Goal: Task Accomplishment & Management: Use online tool/utility

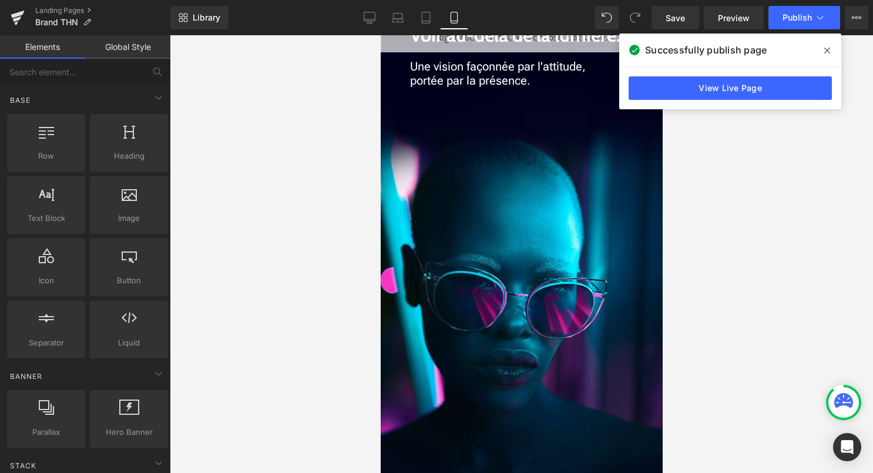
scroll to position [454, 0]
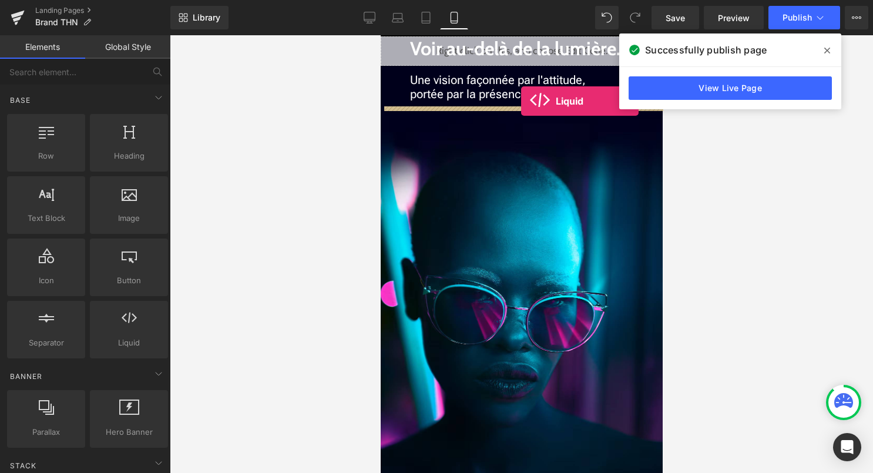
drag, startPoint x: 515, startPoint y: 352, endPoint x: 521, endPoint y: 101, distance: 251.0
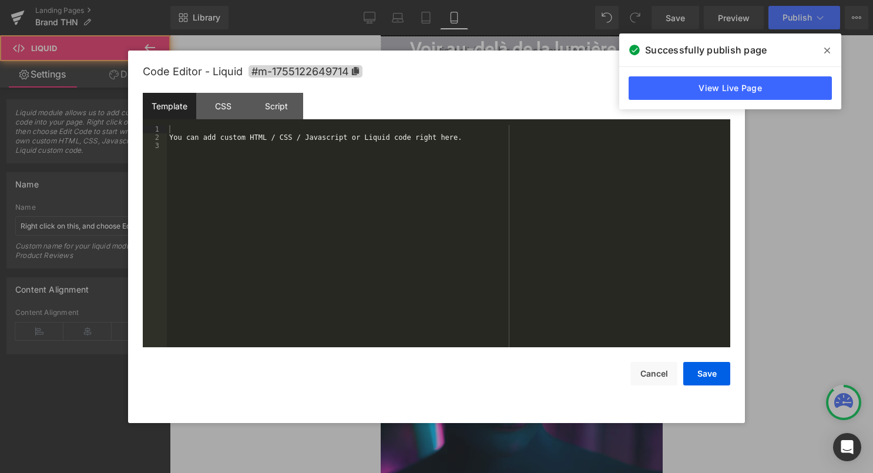
click at [535, 130] on div "Liquid" at bounding box center [521, 133] width 282 height 29
click at [481, 162] on div "You can add custom HTML / CSS / Javascript or Liquid code right here." at bounding box center [449, 244] width 564 height 239
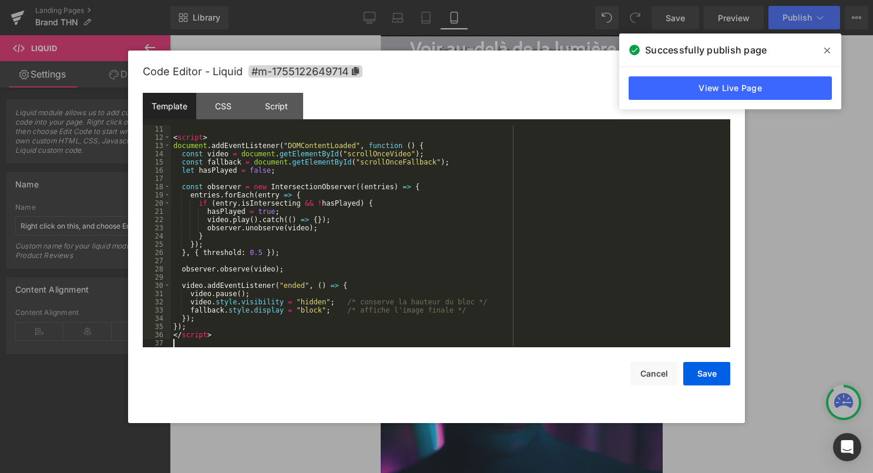
scroll to position [0, 0]
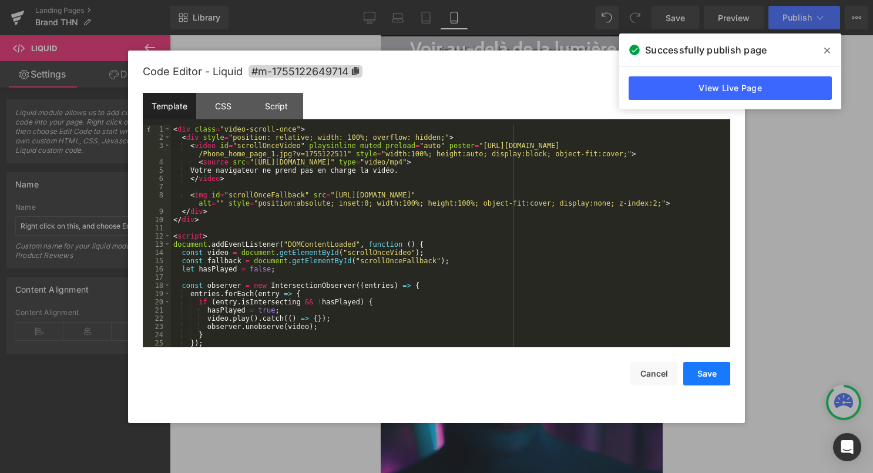
click at [701, 370] on button "Save" at bounding box center [707, 374] width 47 height 24
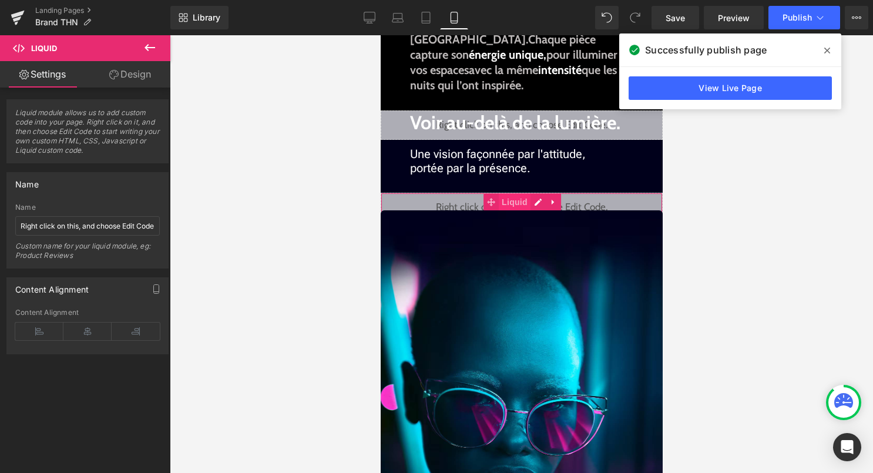
scroll to position [369, 0]
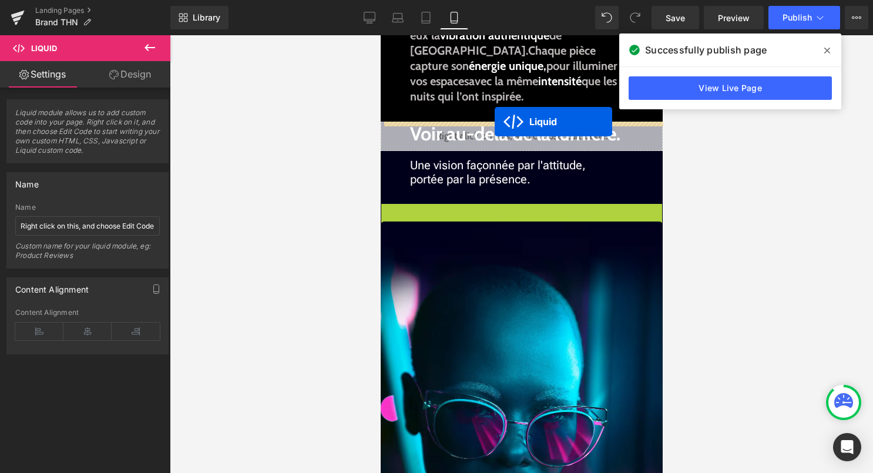
drag, startPoint x: 492, startPoint y: 213, endPoint x: 494, endPoint y: 122, distance: 91.7
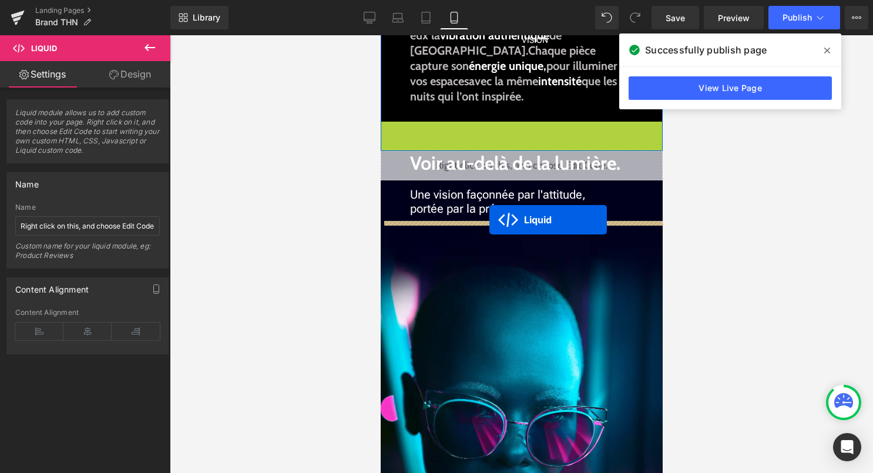
drag, startPoint x: 492, startPoint y: 131, endPoint x: 489, endPoint y: 220, distance: 88.8
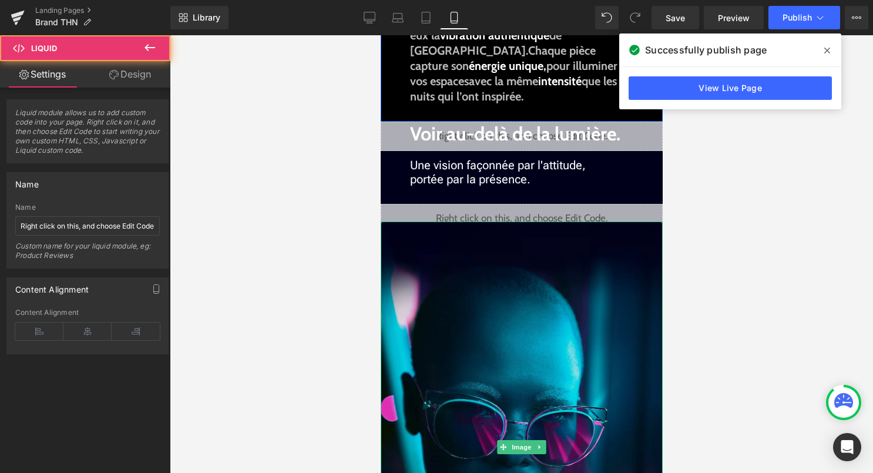
click at [501, 279] on img at bounding box center [521, 448] width 282 height 452
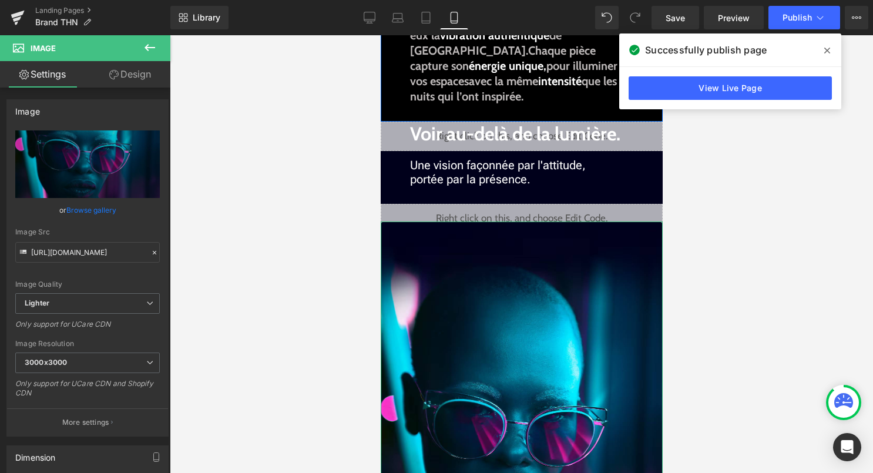
click at [141, 71] on link "Design" at bounding box center [130, 74] width 85 height 26
click at [0, 0] on div "Spacing" at bounding box center [0, 0] width 0 height 0
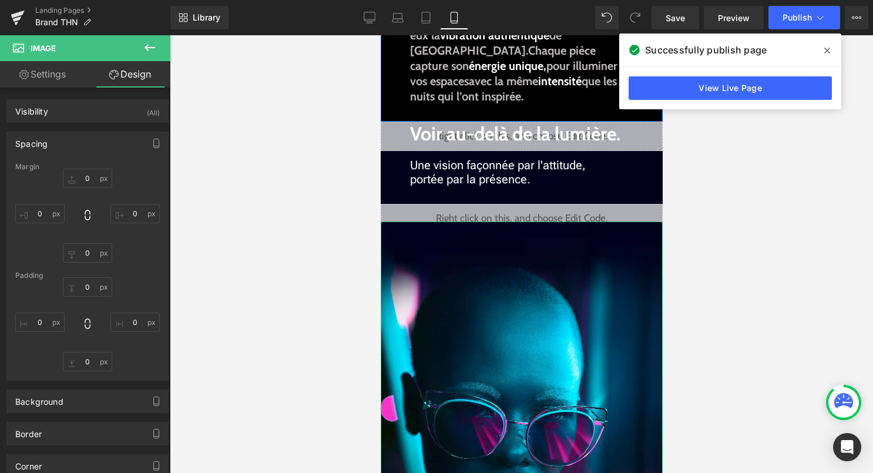
type input "-20"
type input "0"
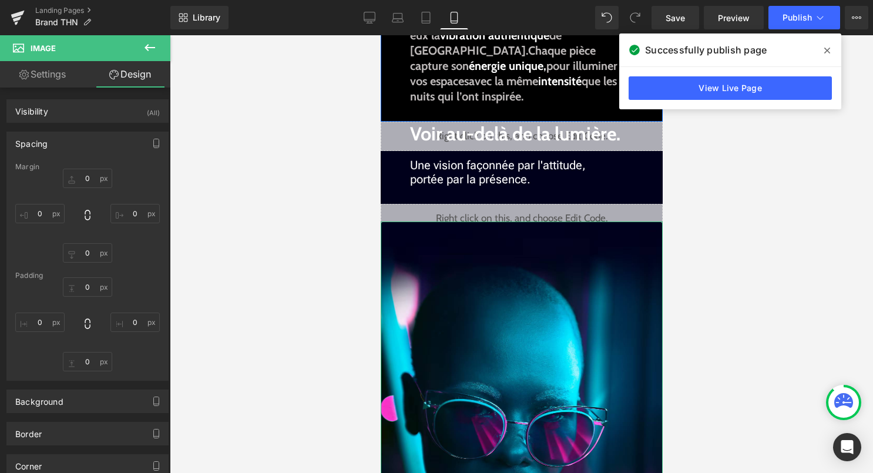
type input "0"
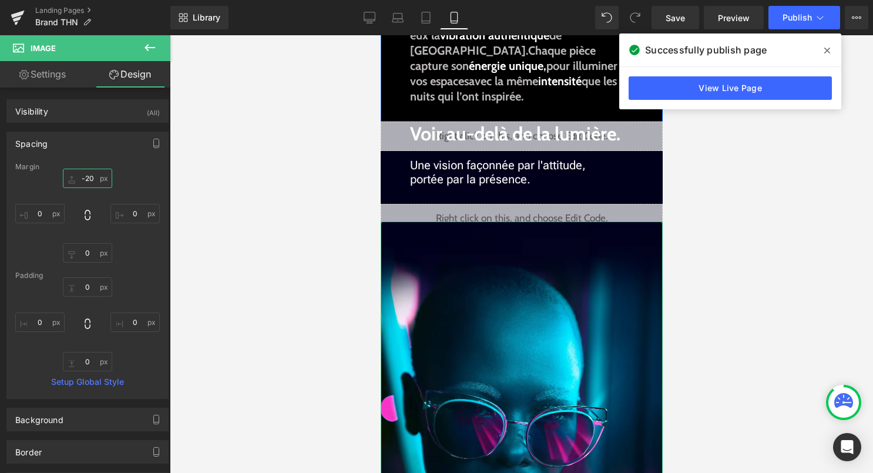
click at [88, 182] on input "-20" at bounding box center [87, 178] width 49 height 19
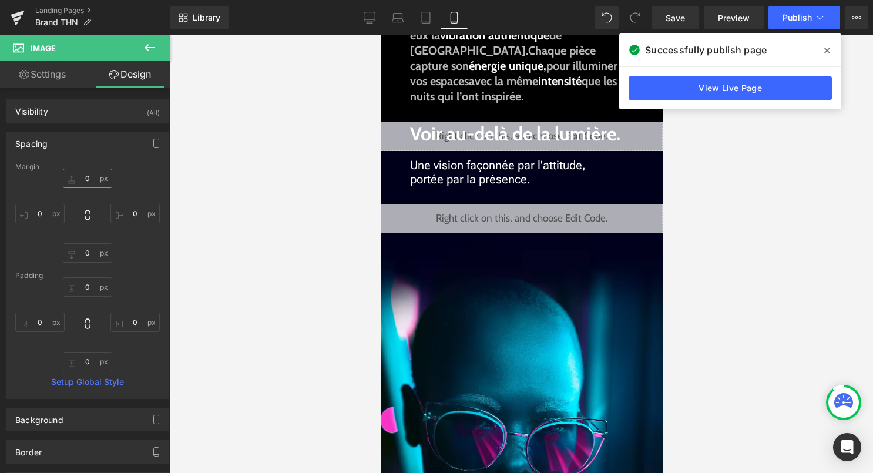
type input "0"
click at [780, 32] on div "Library Mobile Desktop Laptop Tablet Mobile Save Preview Publish Scheduled View…" at bounding box center [521, 17] width 703 height 35
click at [792, 19] on span "Publish" at bounding box center [797, 17] width 29 height 9
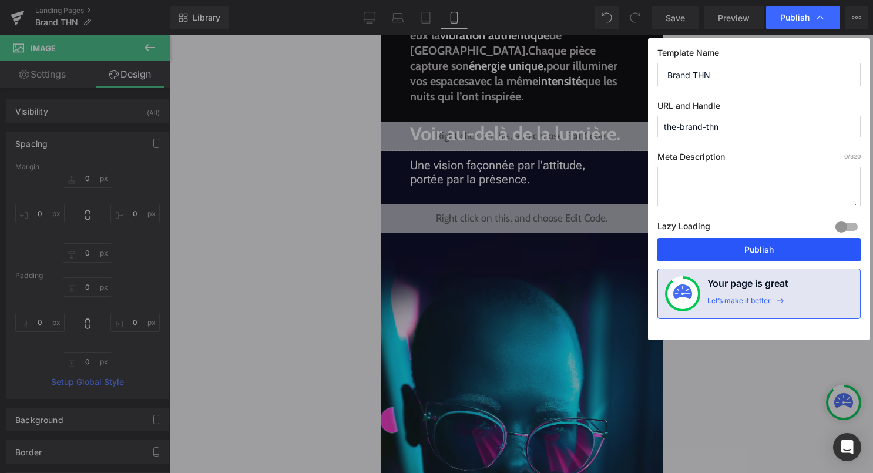
click at [722, 247] on button "Publish" at bounding box center [759, 250] width 203 height 24
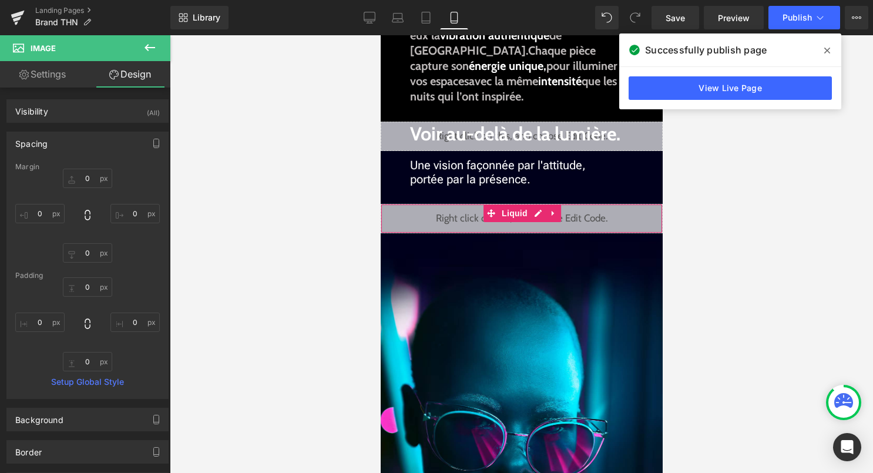
click at [539, 215] on div "Liquid" at bounding box center [521, 218] width 282 height 29
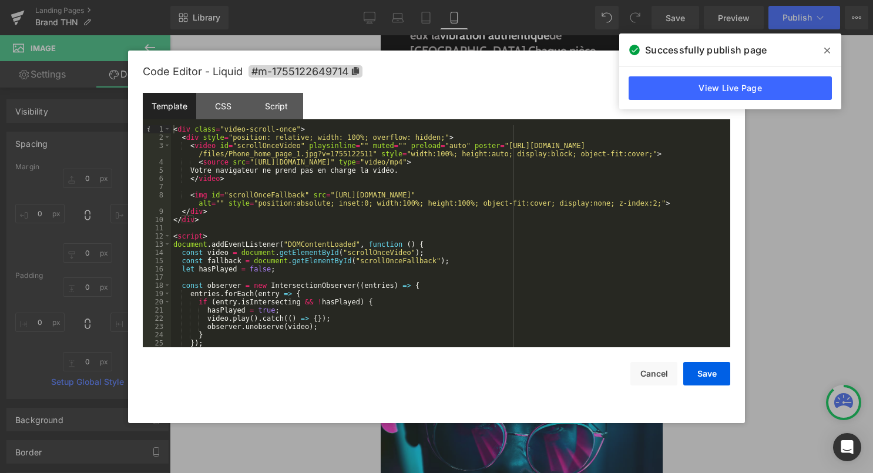
click at [532, 216] on div "< div class = "video-scroll-once" > < div style = "position: relative; width: 1…" at bounding box center [448, 244] width 555 height 239
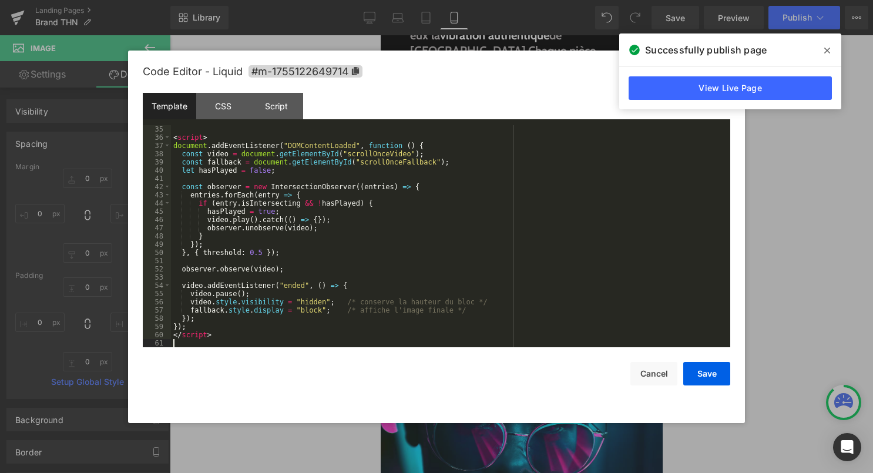
scroll to position [296, 0]
click at [706, 363] on button "Save" at bounding box center [707, 374] width 47 height 24
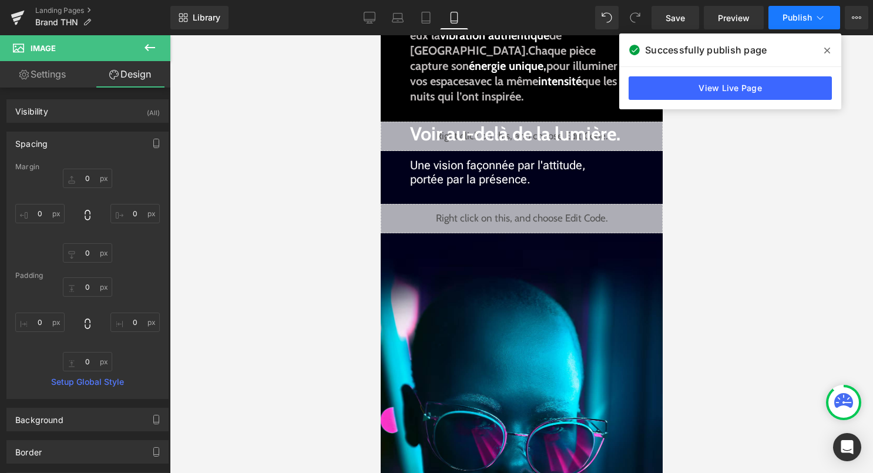
click at [794, 24] on button "Publish" at bounding box center [805, 18] width 72 height 24
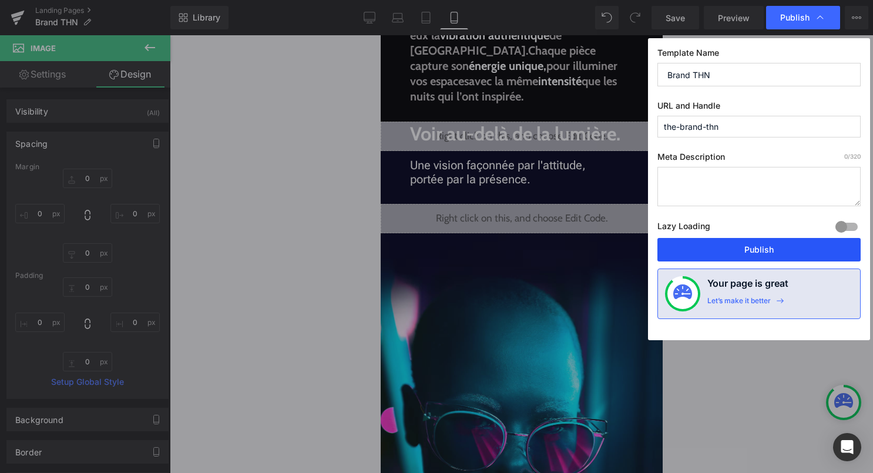
click at [755, 248] on button "Publish" at bounding box center [759, 250] width 203 height 24
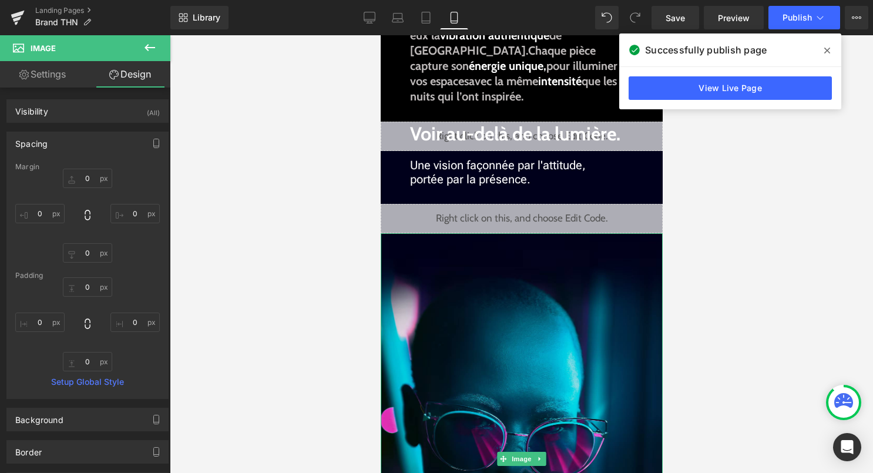
click at [516, 319] on img at bounding box center [521, 459] width 282 height 452
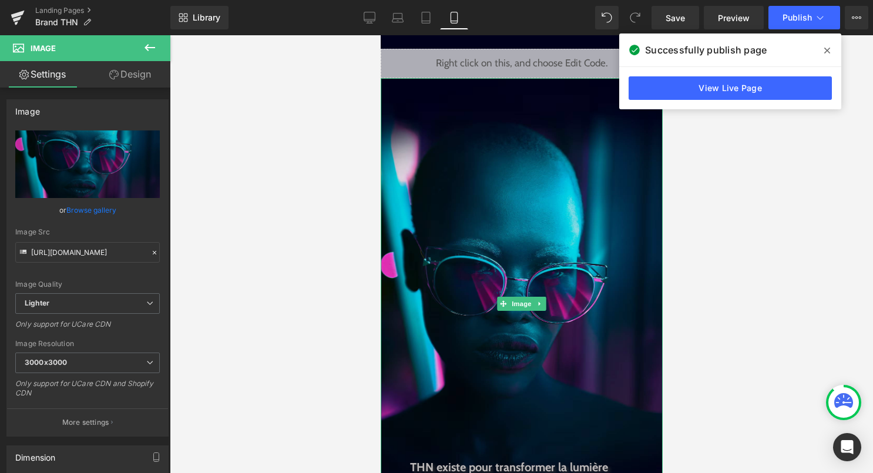
scroll to position [527, 0]
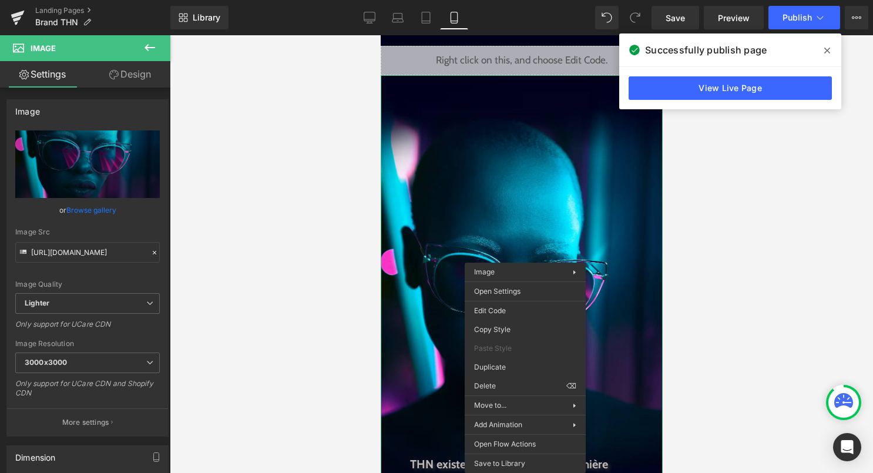
drag, startPoint x: 872, startPoint y: 422, endPoint x: 491, endPoint y: 387, distance: 382.5
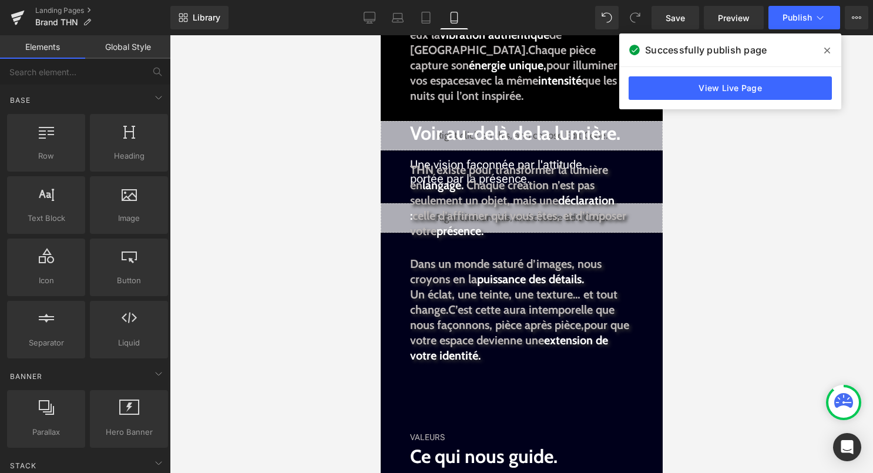
scroll to position [367, 0]
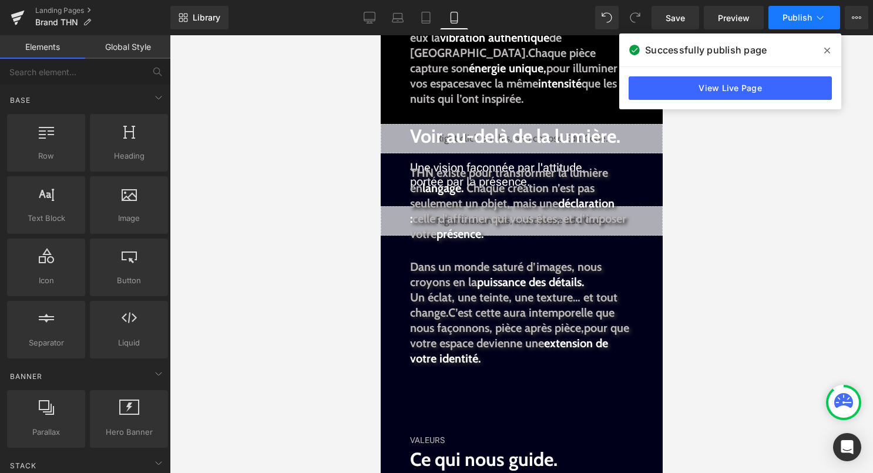
click at [811, 21] on span "Publish" at bounding box center [797, 17] width 29 height 9
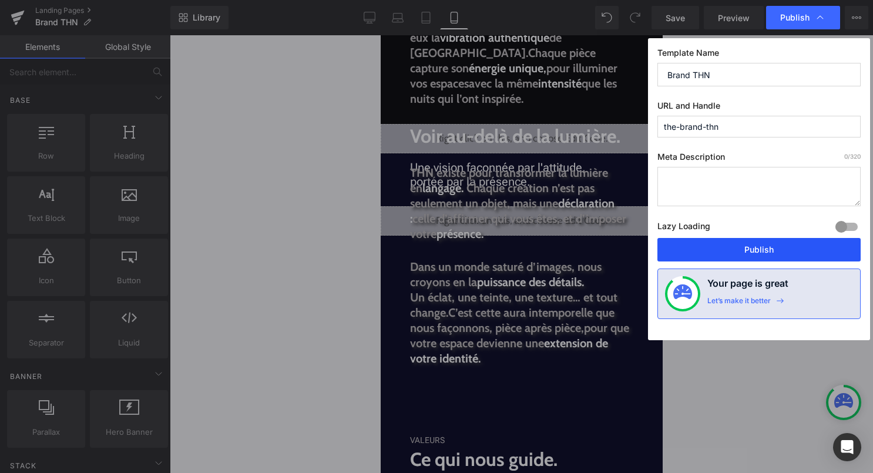
click at [708, 242] on button "Publish" at bounding box center [759, 250] width 203 height 24
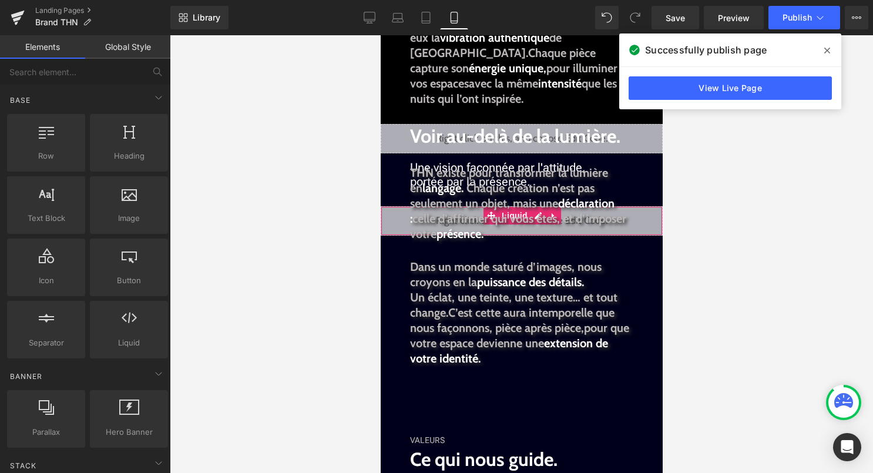
click at [652, 229] on div "Liquid" at bounding box center [521, 220] width 282 height 29
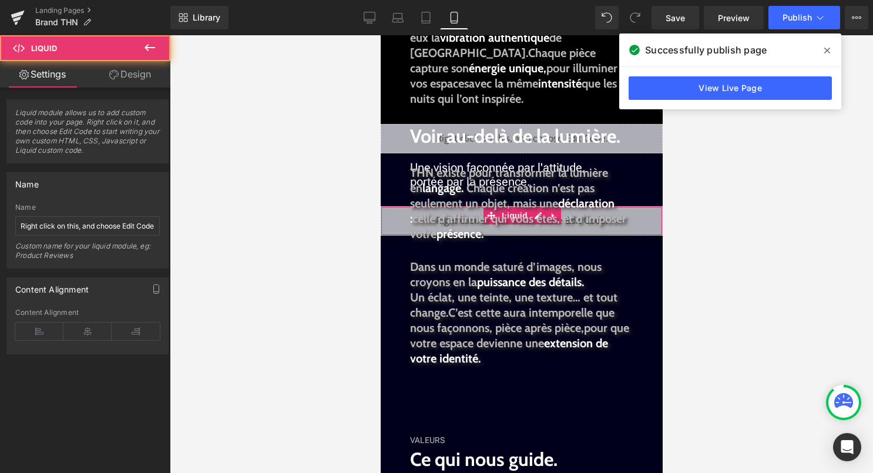
click at [640, 215] on div "Liquid" at bounding box center [521, 220] width 282 height 29
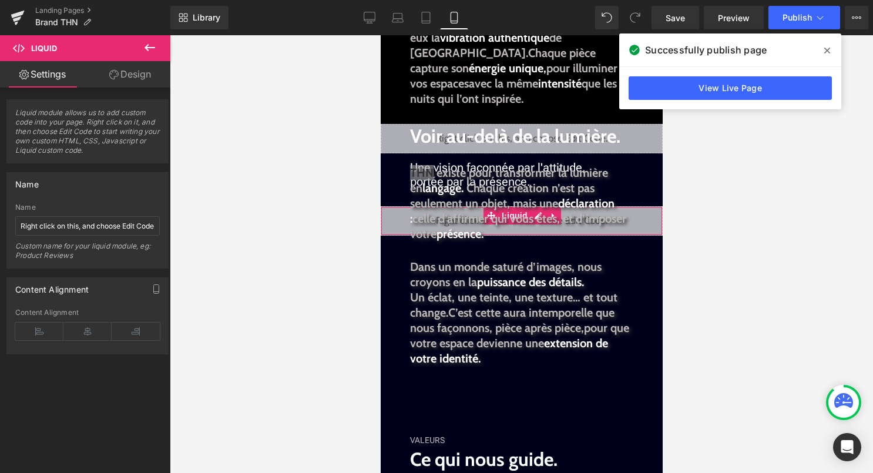
click at [132, 75] on link "Design" at bounding box center [130, 74] width 85 height 26
click at [0, 0] on div "Spacing" at bounding box center [0, 0] width 0 height 0
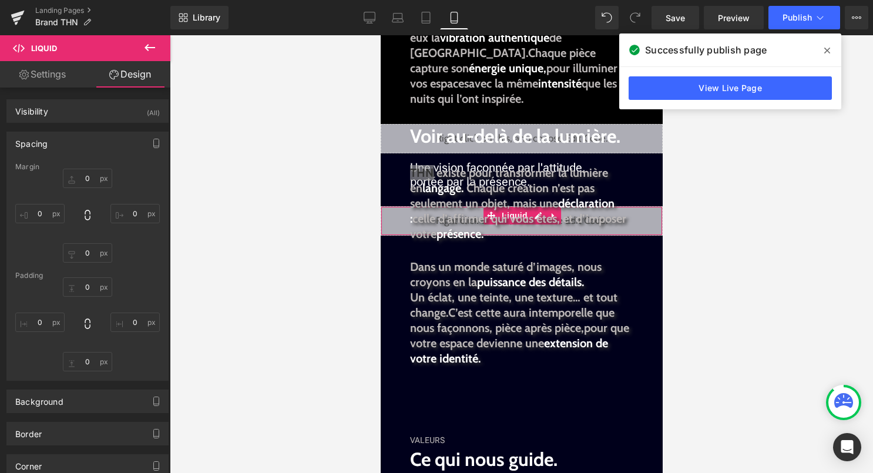
click at [116, 153] on div "Spacing" at bounding box center [87, 143] width 161 height 22
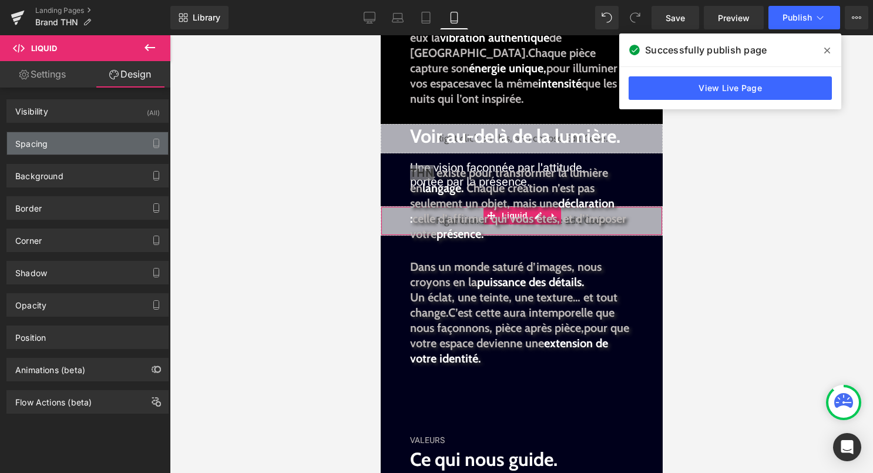
click at [116, 153] on div "Spacing" at bounding box center [87, 143] width 161 height 22
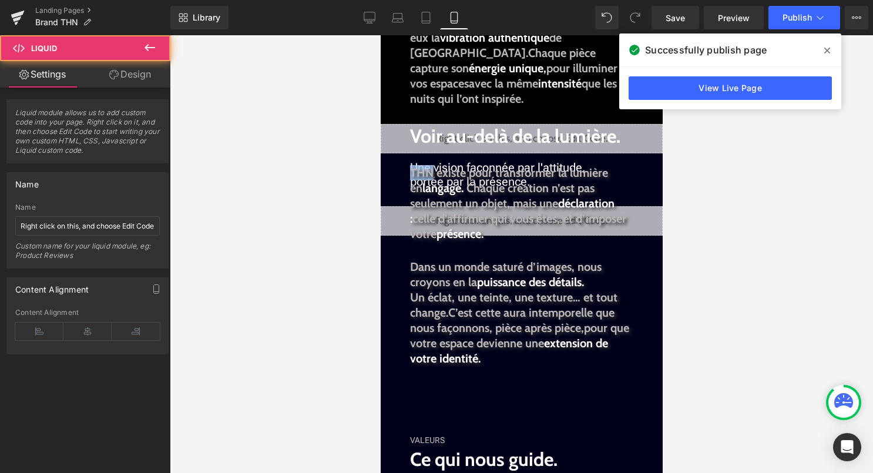
click at [650, 229] on div "Liquid" at bounding box center [521, 220] width 282 height 29
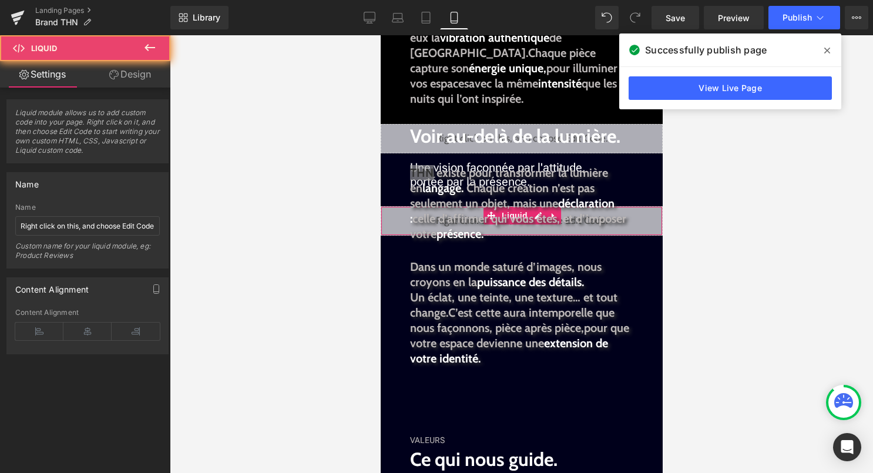
click at [133, 80] on link "Design" at bounding box center [130, 74] width 85 height 26
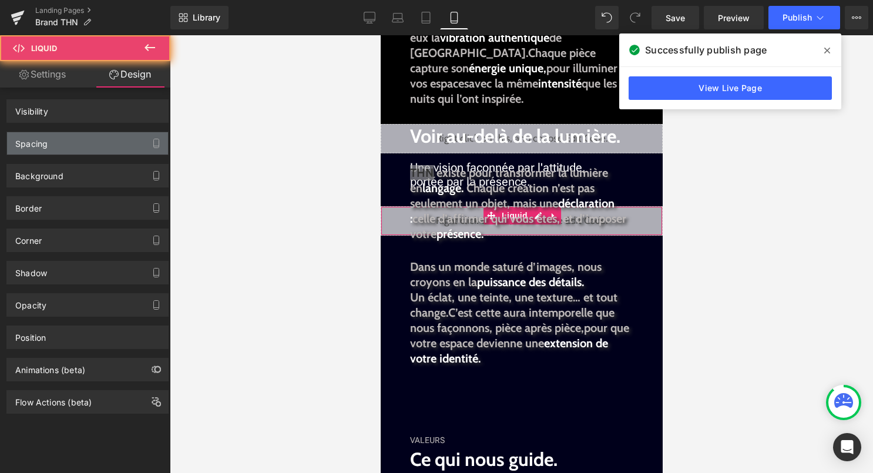
click at [93, 143] on div "Spacing" at bounding box center [87, 143] width 161 height 22
click at [67, 151] on div "Spacing" at bounding box center [87, 143] width 161 height 22
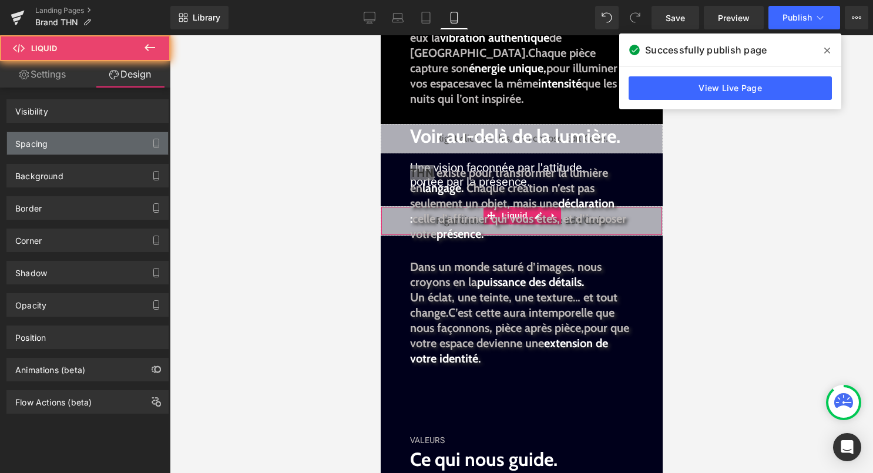
click at [67, 151] on div "Spacing" at bounding box center [87, 143] width 161 height 22
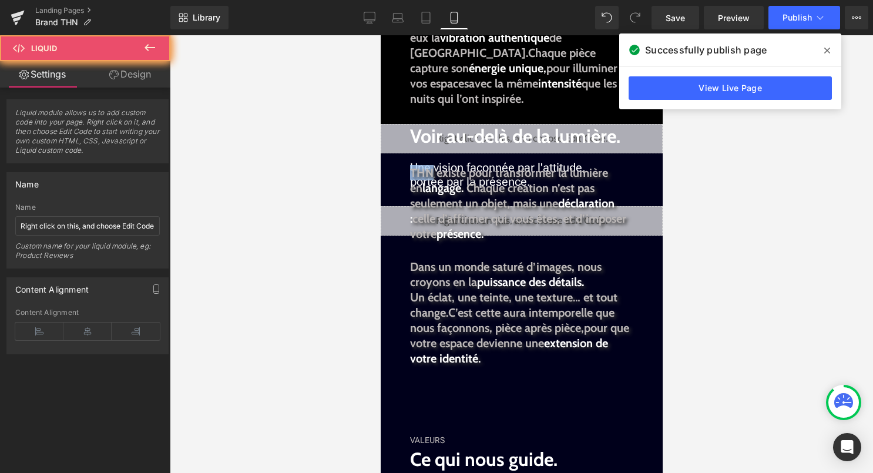
click at [390, 231] on div "Liquid" at bounding box center [521, 220] width 282 height 29
drag, startPoint x: 386, startPoint y: 257, endPoint x: 749, endPoint y: 302, distance: 366.5
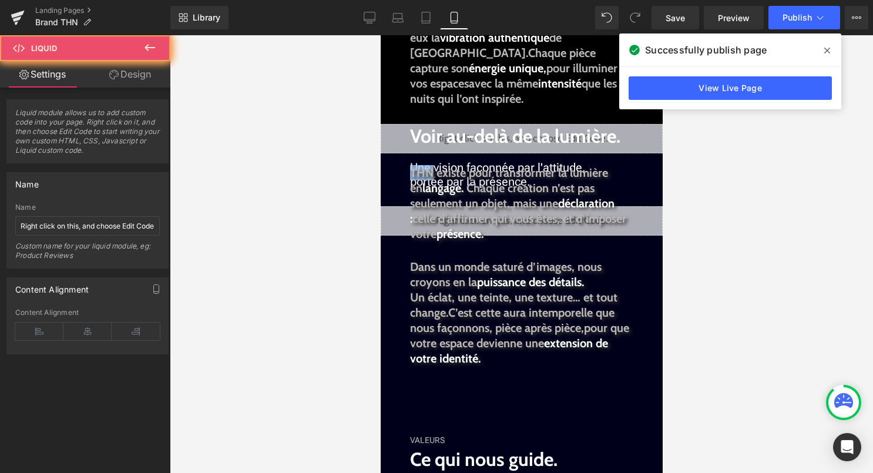
click at [386, 257] on div "Liquid Image INSPIRATION Text Block THN | The Hype Neon. Héritier d'une légende…" at bounding box center [521, 265] width 282 height 1122
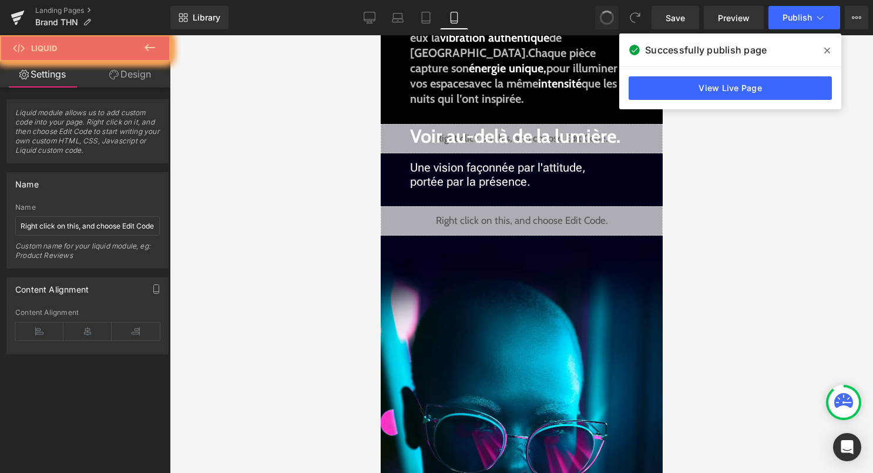
click at [546, 224] on div "Liquid" at bounding box center [521, 220] width 282 height 29
click at [539, 217] on div "Liquid" at bounding box center [521, 220] width 282 height 29
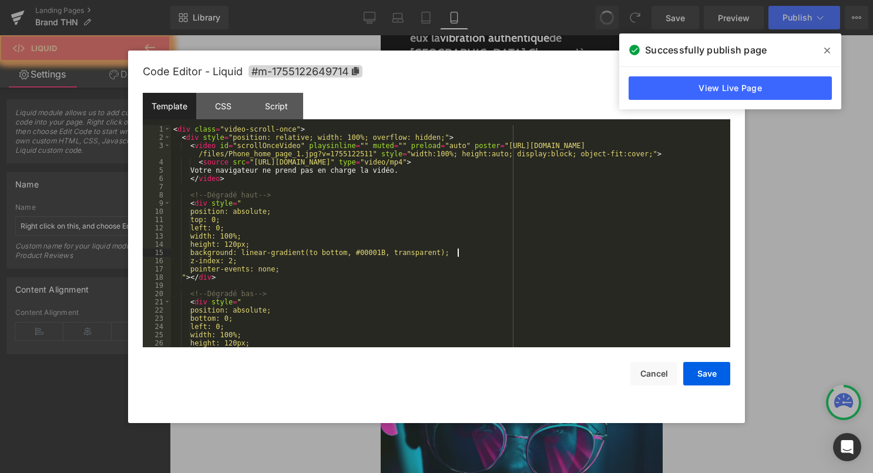
click at [506, 250] on div "< div class = "video-scroll-once" > < div style = "position: relative; width: 1…" at bounding box center [448, 244] width 555 height 239
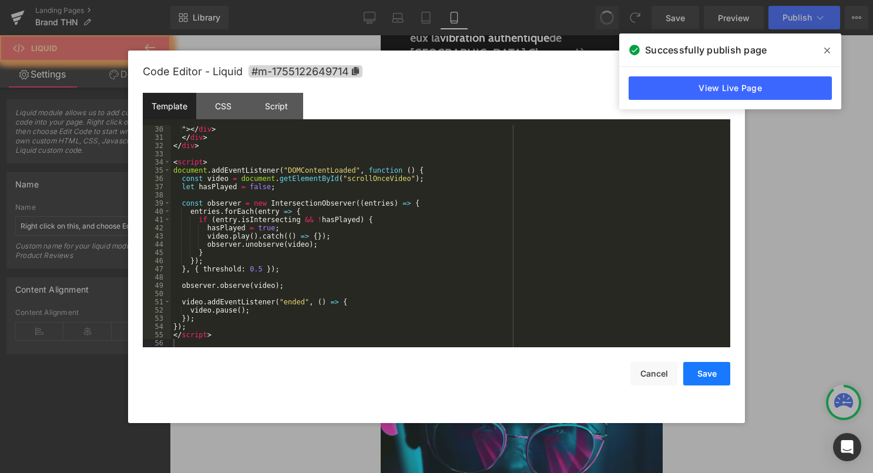
click at [695, 375] on button "Save" at bounding box center [707, 374] width 47 height 24
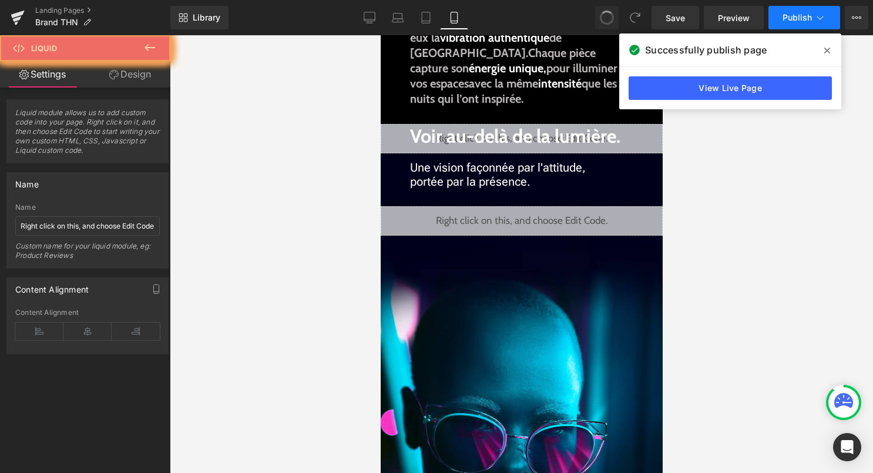
click at [796, 19] on span "Publish" at bounding box center [797, 17] width 29 height 9
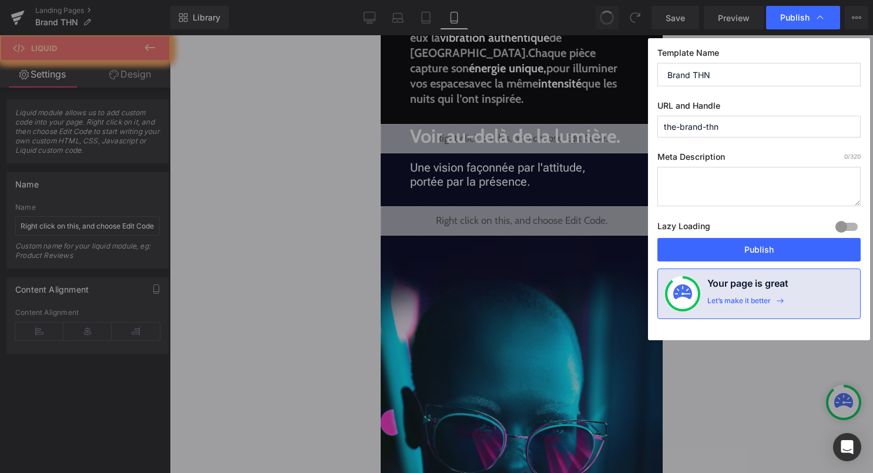
click at [722, 250] on button "Publish" at bounding box center [759, 250] width 203 height 24
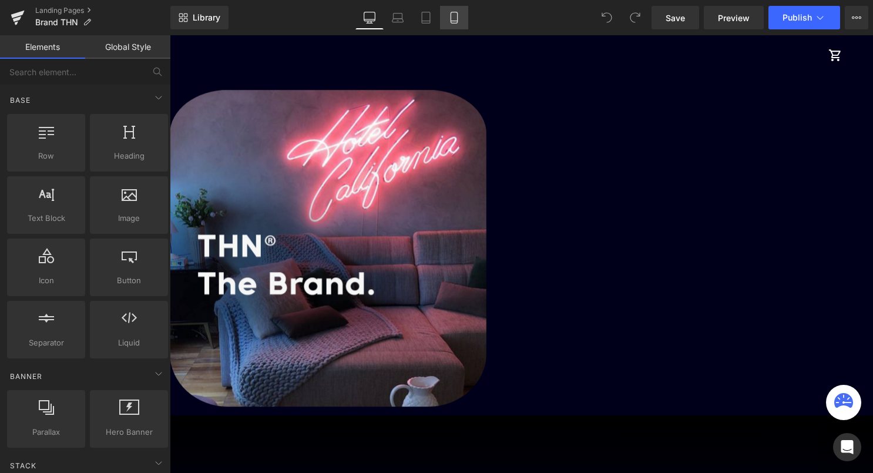
click at [455, 21] on icon at bounding box center [454, 21] width 6 height 0
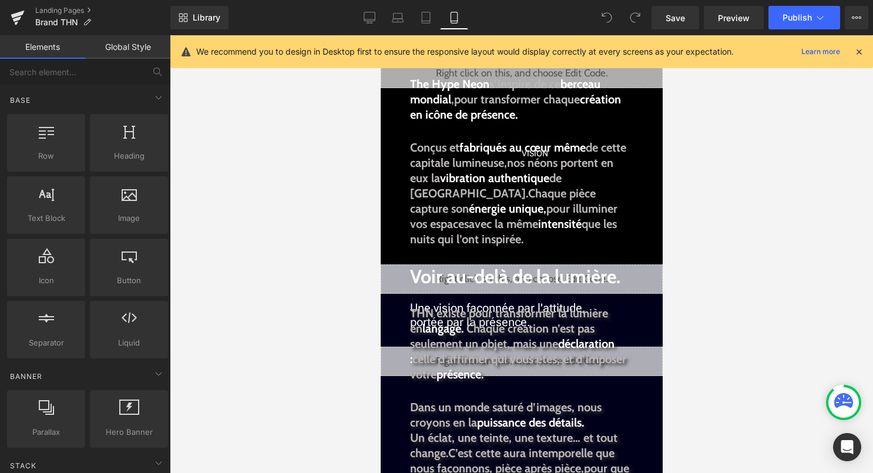
scroll to position [223, 0]
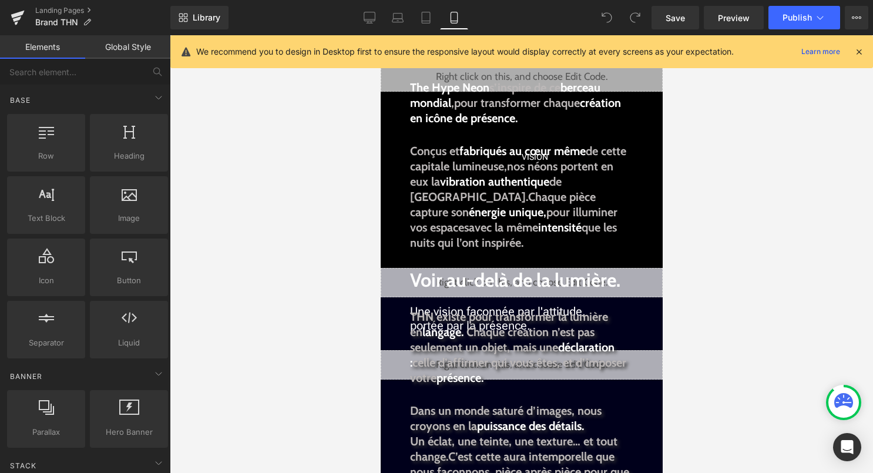
click at [609, 18] on icon at bounding box center [607, 17] width 11 height 11
click at [520, 340] on span "Text Block" at bounding box center [514, 347] width 39 height 14
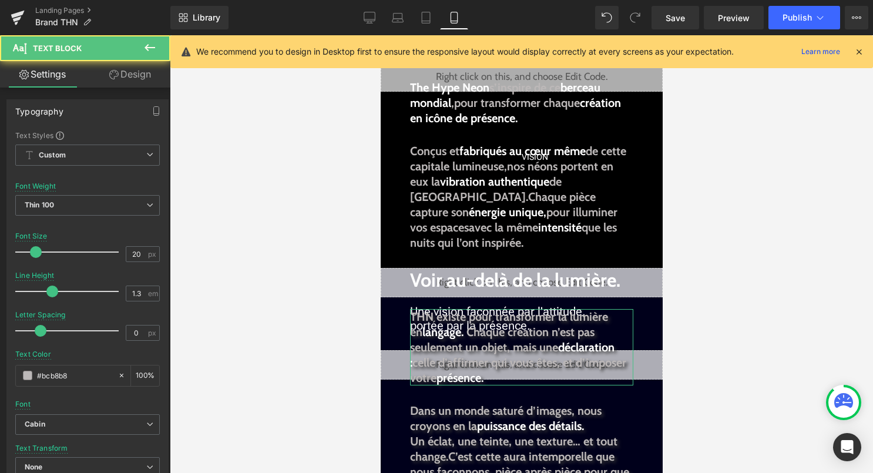
click at [120, 78] on link "Design" at bounding box center [130, 74] width 85 height 26
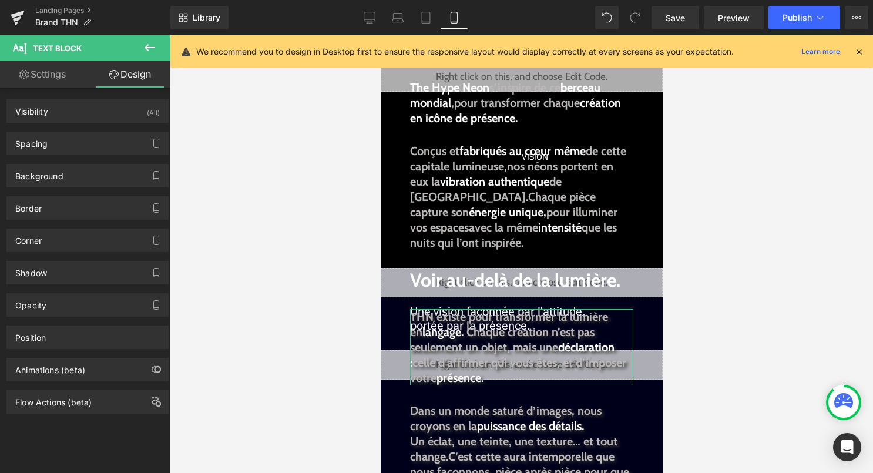
type input "-120"
type input "50"
type input "30"
type input "50"
type input "0"
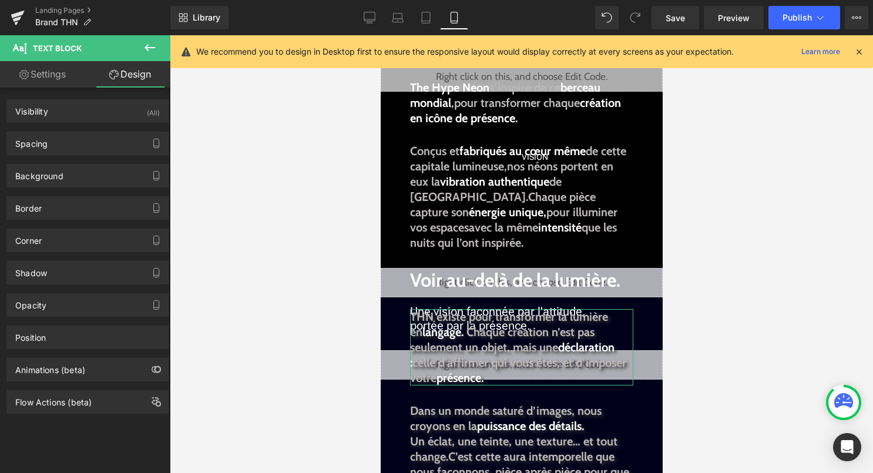
type input "0"
click at [87, 141] on div "Spacing" at bounding box center [87, 143] width 161 height 22
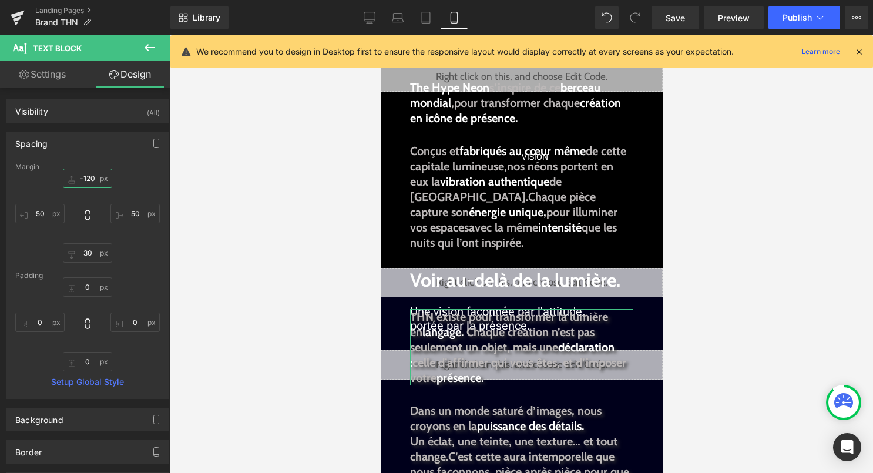
click at [91, 180] on input "-120" at bounding box center [87, 178] width 49 height 19
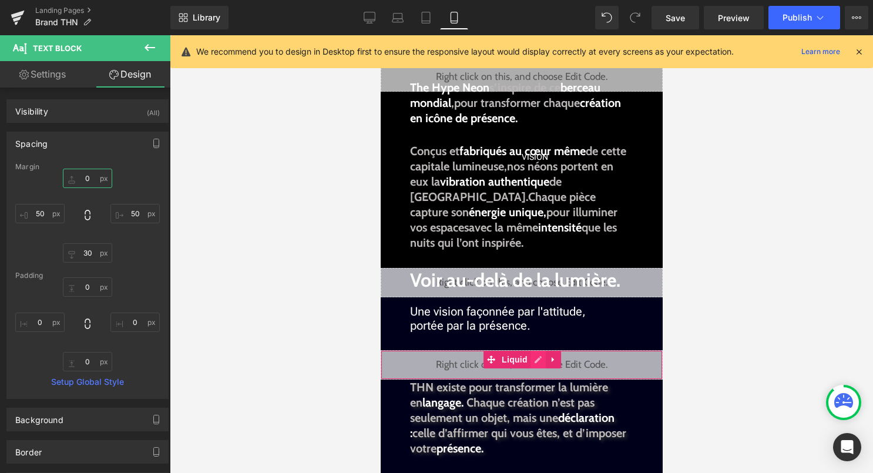
click at [540, 363] on div "Liquid" at bounding box center [521, 364] width 282 height 29
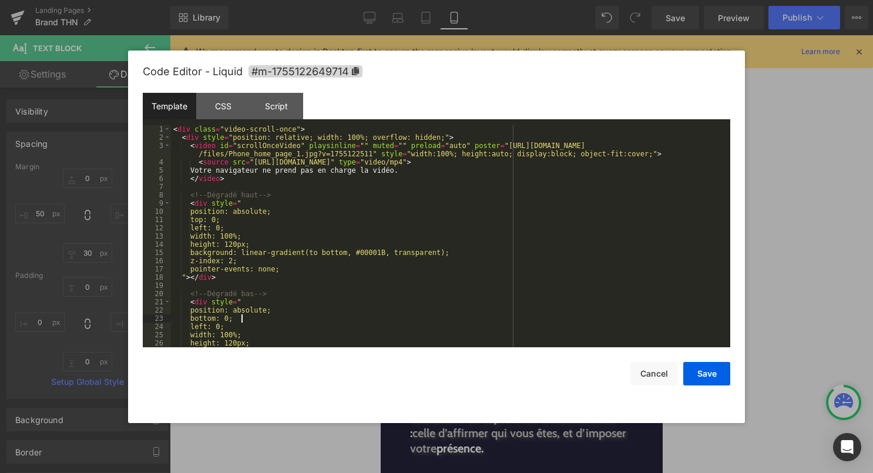
click at [462, 316] on div "< div class = "video-scroll-once" > < div style = "position: relative; width: 1…" at bounding box center [448, 244] width 555 height 239
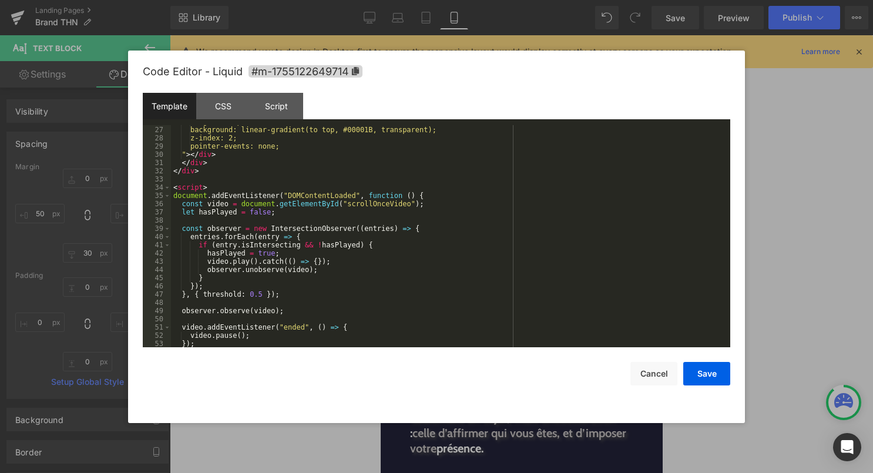
scroll to position [0, 0]
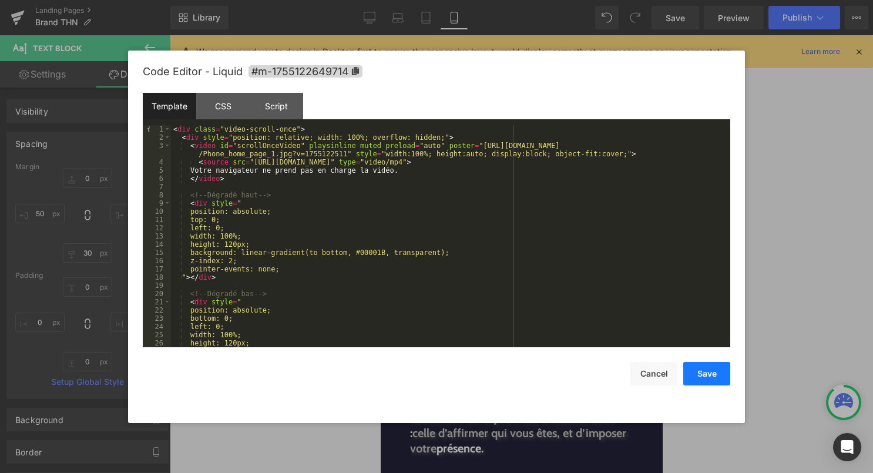
click at [718, 377] on button "Save" at bounding box center [707, 374] width 47 height 24
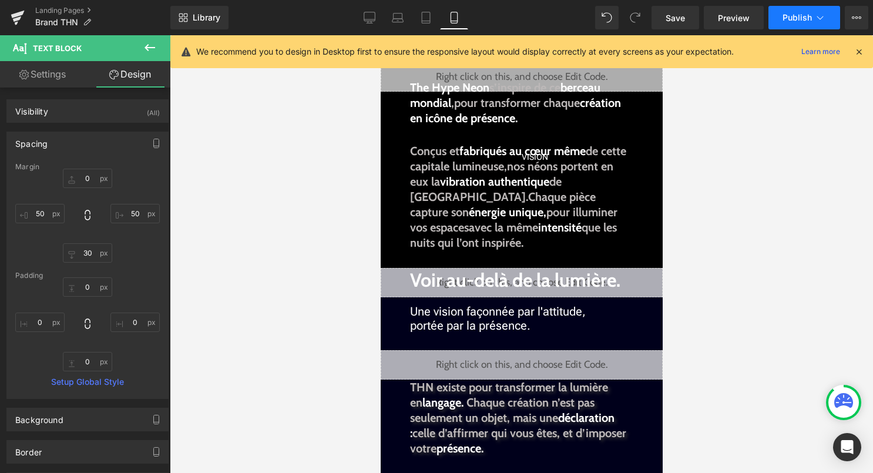
click at [798, 22] on span "Publish" at bounding box center [797, 17] width 29 height 9
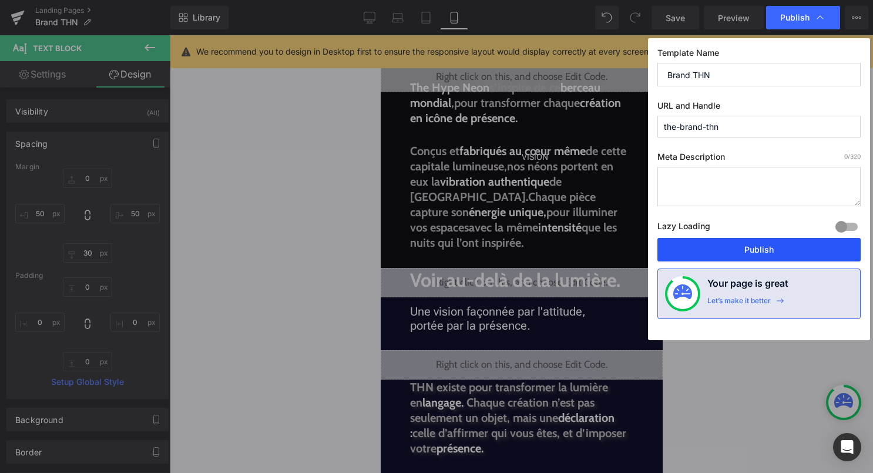
click at [746, 254] on button "Publish" at bounding box center [759, 250] width 203 height 24
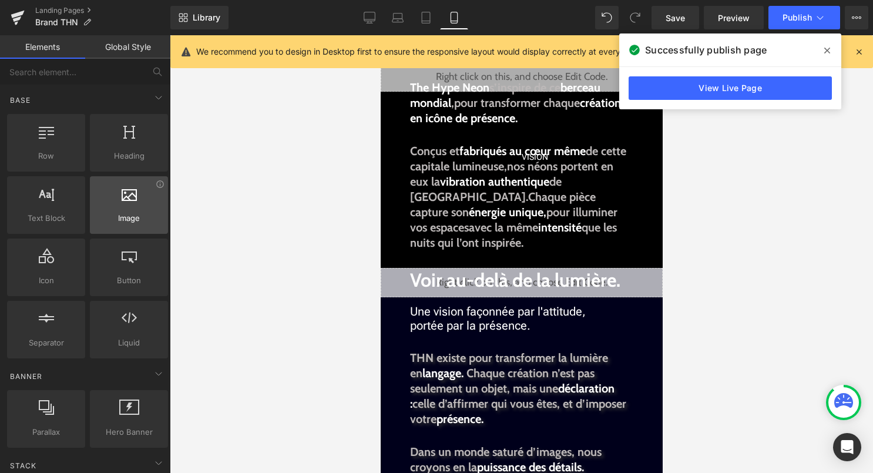
click at [128, 195] on icon at bounding box center [129, 193] width 15 height 15
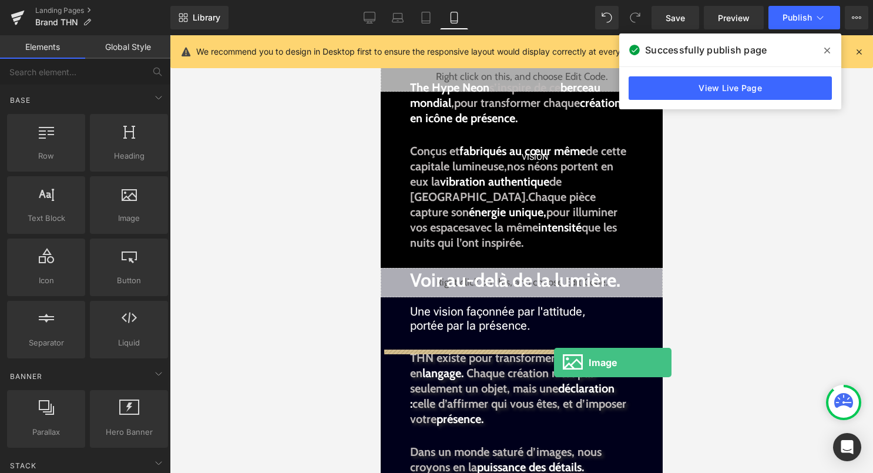
drag, startPoint x: 508, startPoint y: 230, endPoint x: 554, endPoint y: 361, distance: 138.3
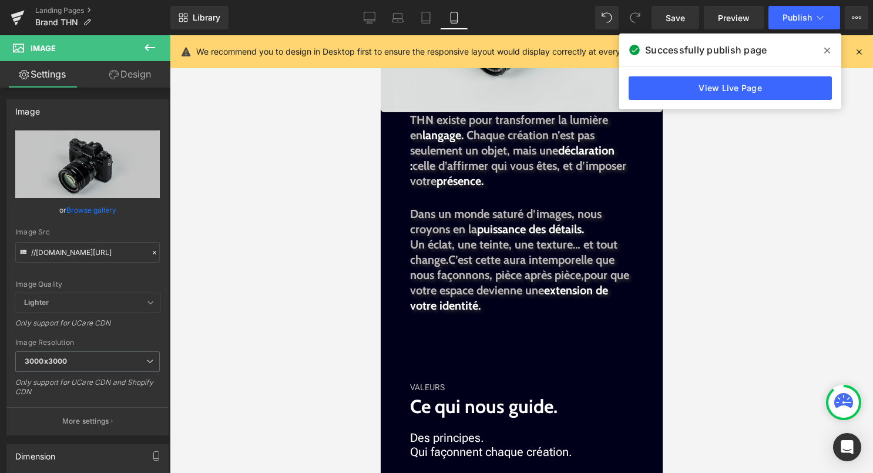
scroll to position [644, 0]
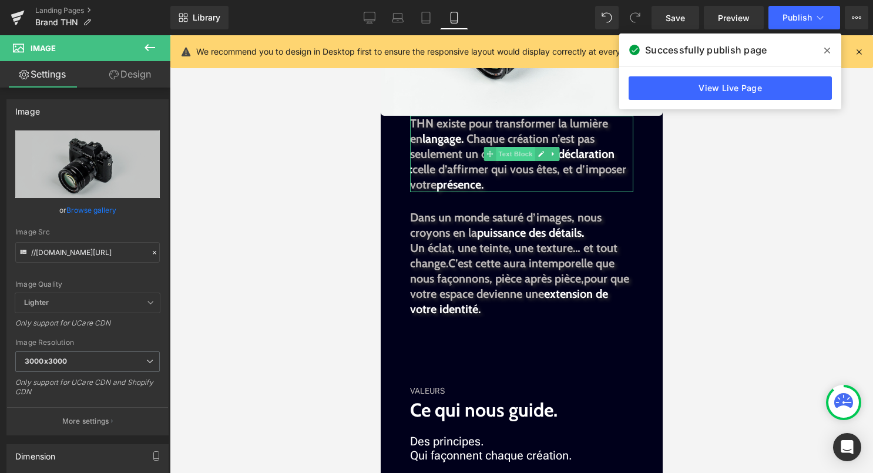
click at [524, 154] on span "Text Block" at bounding box center [514, 154] width 39 height 14
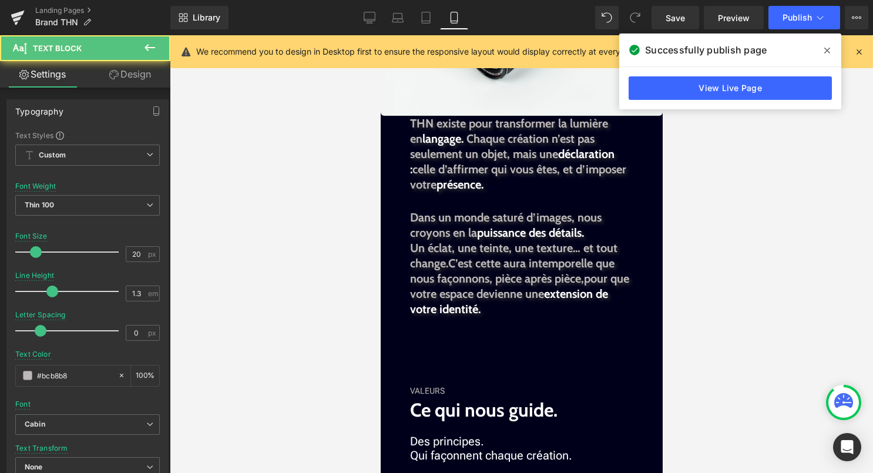
click at [139, 72] on link "Design" at bounding box center [130, 74] width 85 height 26
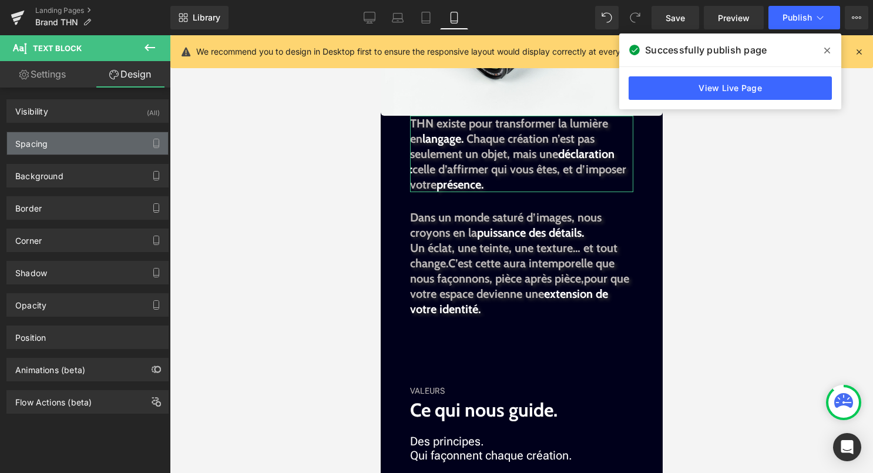
click at [96, 141] on div "Spacing" at bounding box center [87, 143] width 161 height 22
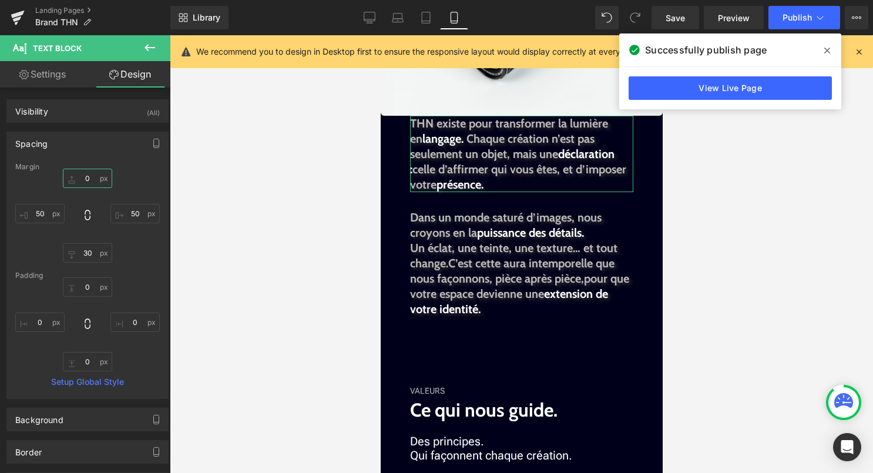
click at [82, 179] on input "0" at bounding box center [87, 178] width 49 height 19
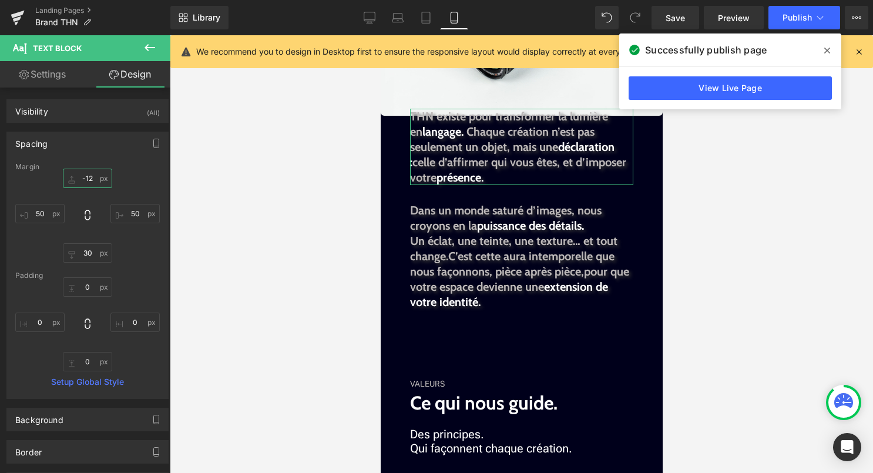
type input "-120"
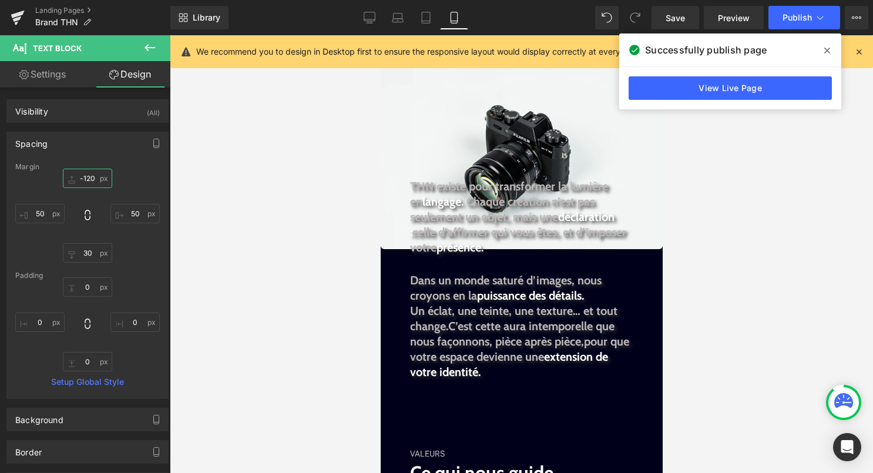
scroll to position [510, 0]
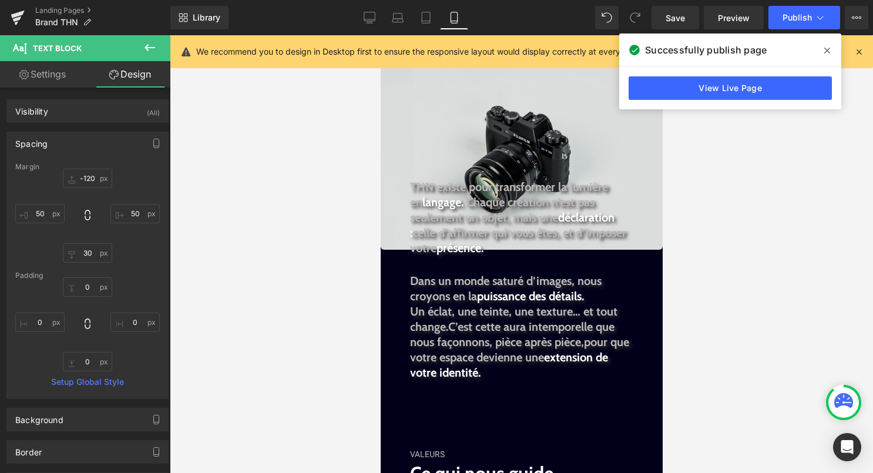
click at [526, 139] on img at bounding box center [521, 156] width 282 height 187
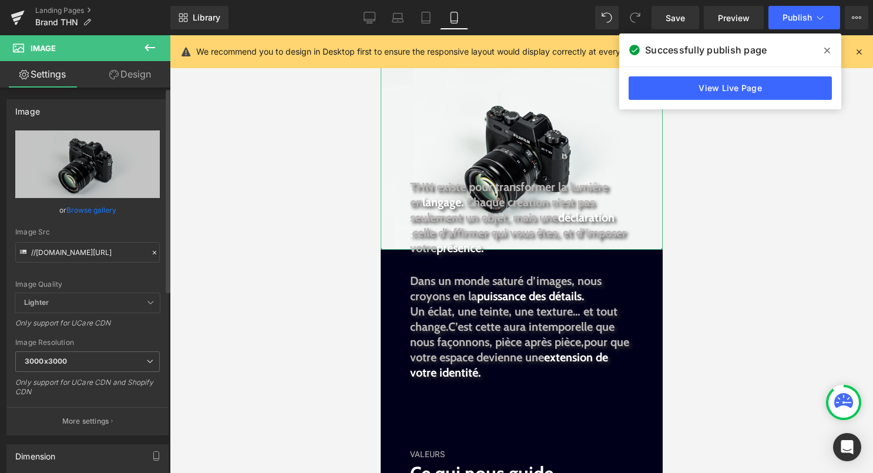
click at [77, 207] on link "Browse gallery" at bounding box center [91, 210] width 50 height 21
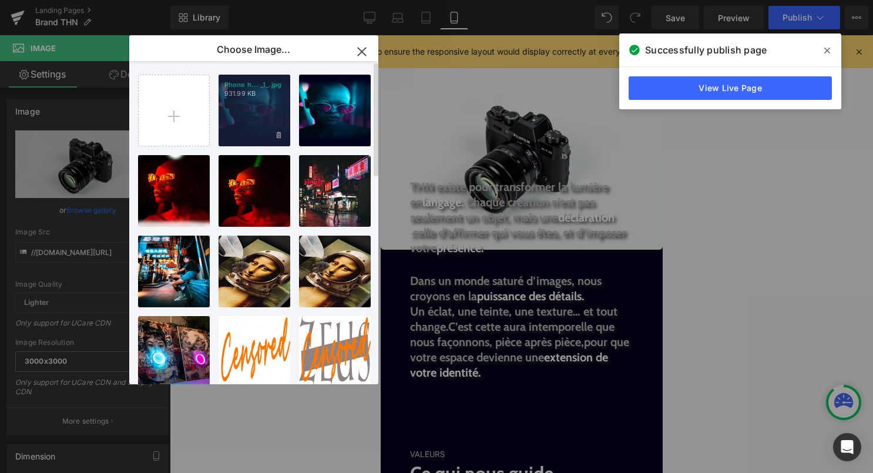
click at [249, 121] on div "Phone h... _1_.jpg 931.99 KB" at bounding box center [255, 111] width 72 height 72
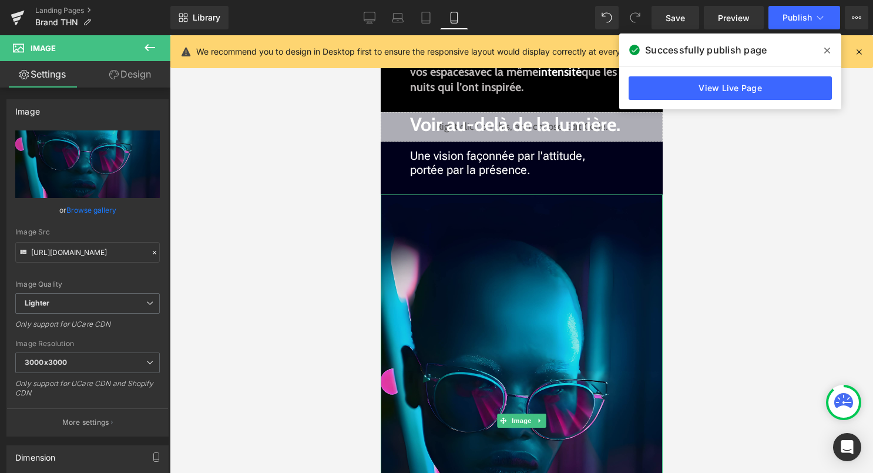
scroll to position [349, 0]
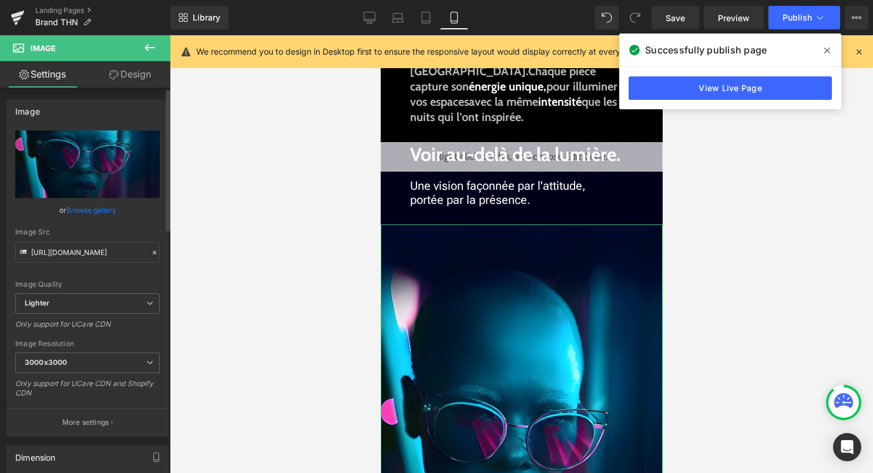
click at [96, 207] on link "Browse gallery" at bounding box center [91, 210] width 50 height 21
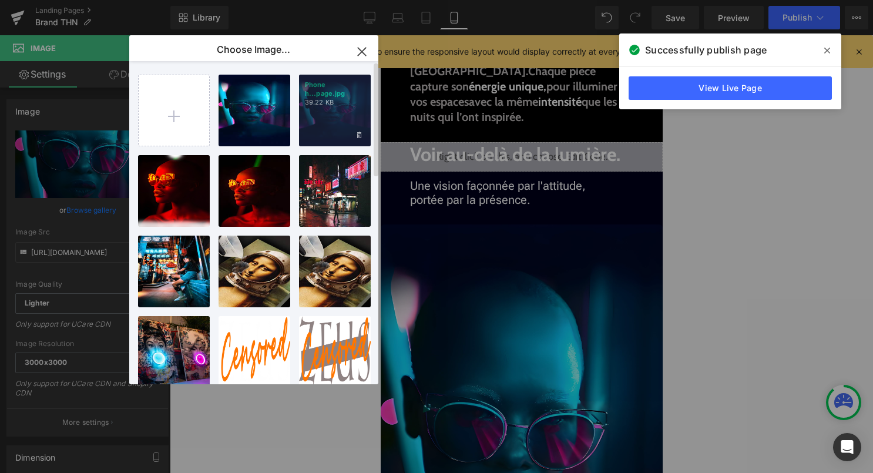
click at [312, 124] on div "Phone h...page.jpg 39.22 KB" at bounding box center [335, 111] width 72 height 72
type input "[URL][DOMAIN_NAME]"
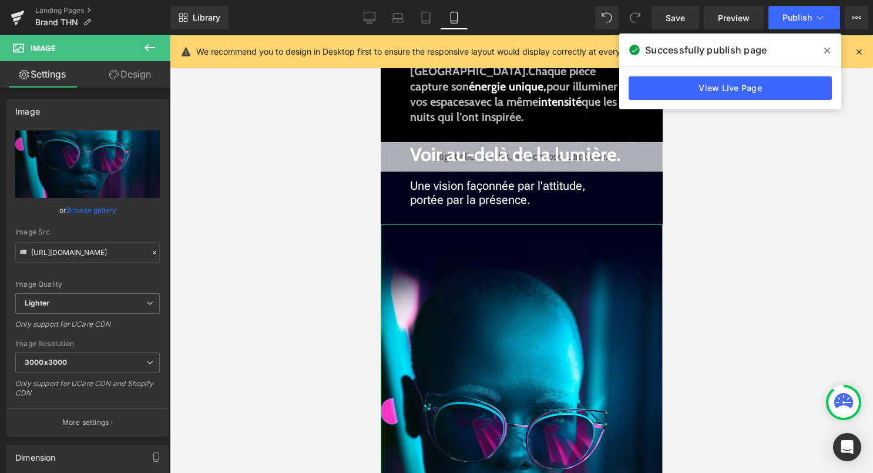
click at [137, 71] on link "Design" at bounding box center [130, 74] width 85 height 26
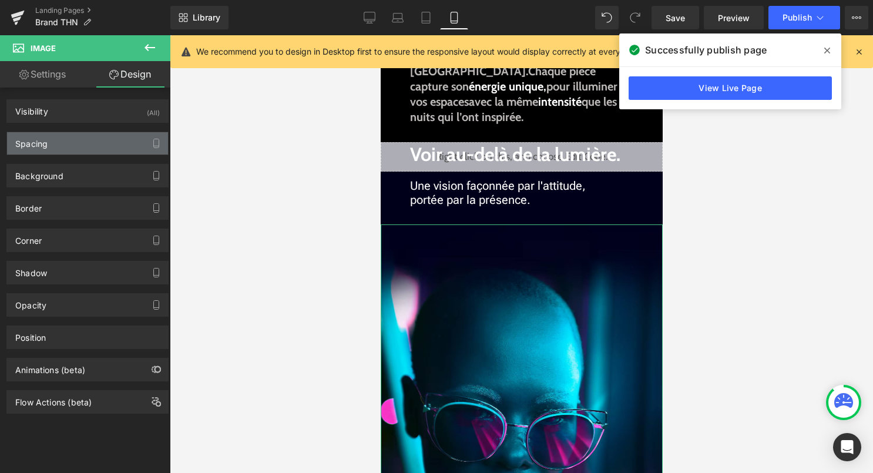
click at [89, 132] on div "Spacing" at bounding box center [87, 143] width 161 height 22
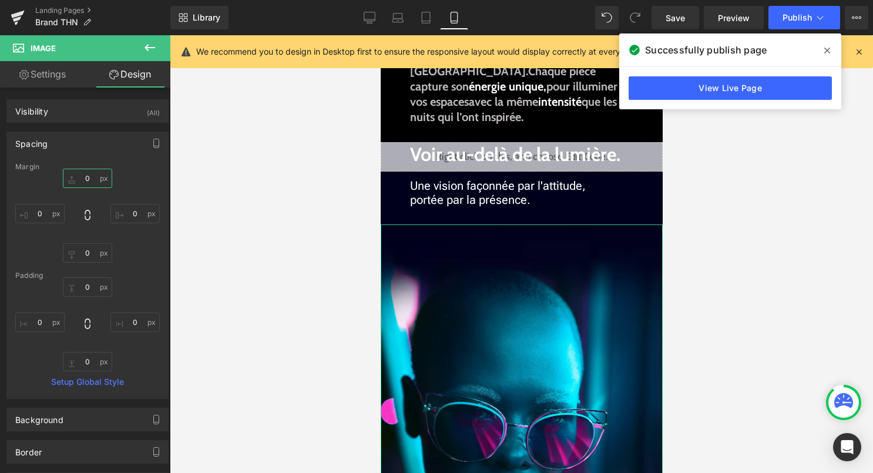
click at [88, 182] on input "0" at bounding box center [87, 178] width 49 height 19
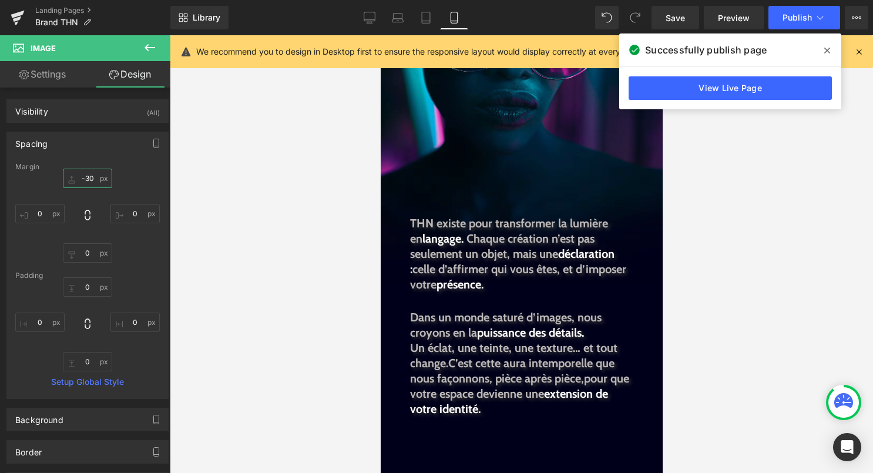
scroll to position [726, 0]
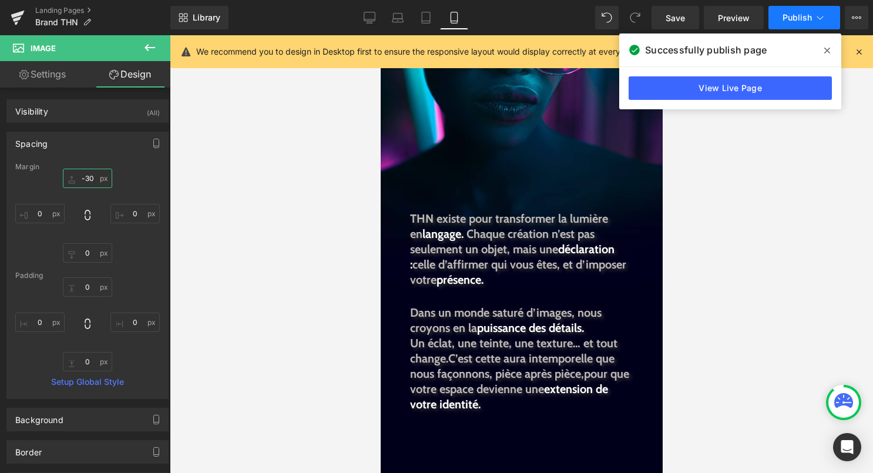
type input "-30"
click at [805, 23] on button "Publish" at bounding box center [805, 18] width 72 height 24
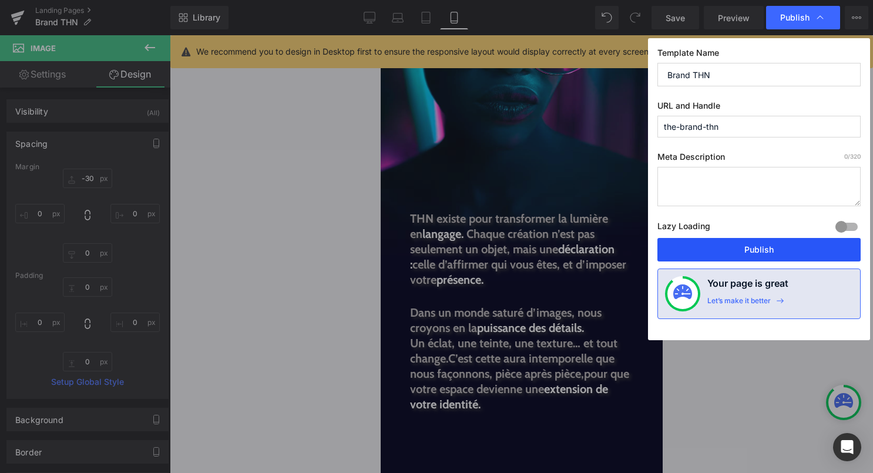
click at [753, 246] on button "Publish" at bounding box center [759, 250] width 203 height 24
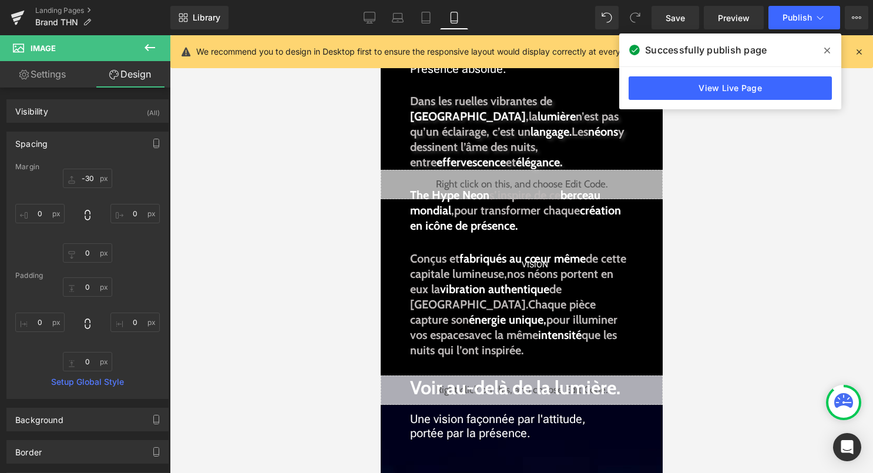
scroll to position [0, 0]
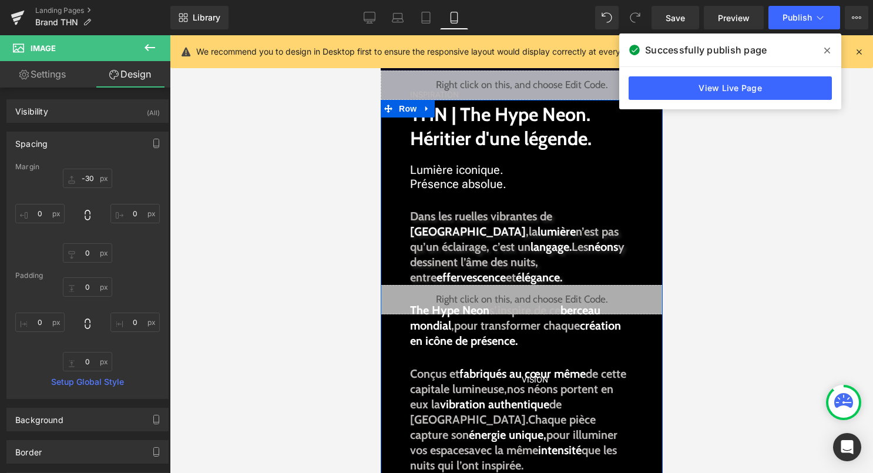
click at [534, 295] on div "Liquid" at bounding box center [521, 299] width 282 height 29
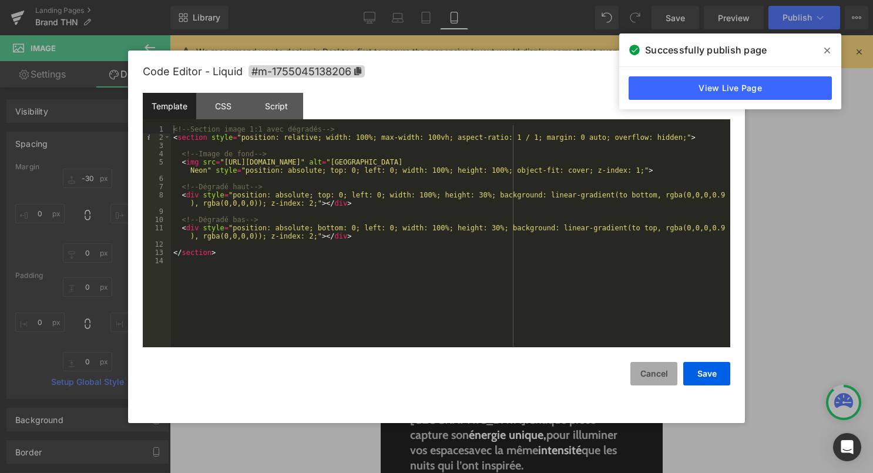
click at [661, 374] on button "Cancel" at bounding box center [654, 374] width 47 height 24
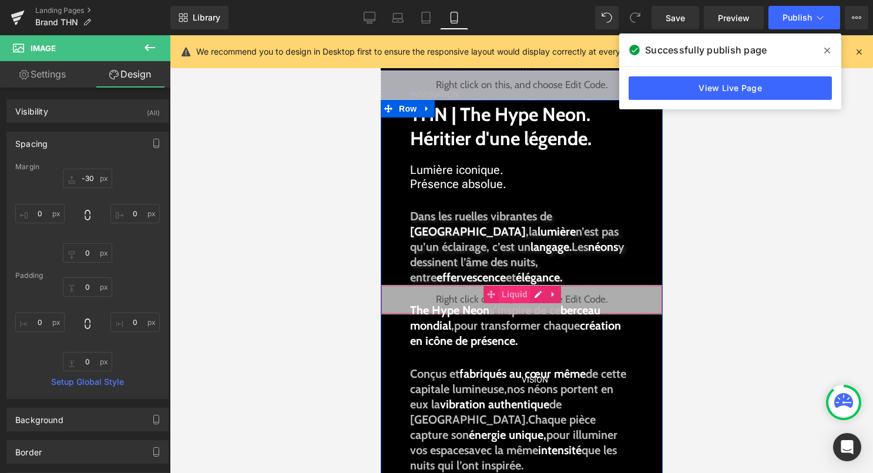
click at [517, 293] on span "Liquid" at bounding box center [514, 295] width 32 height 18
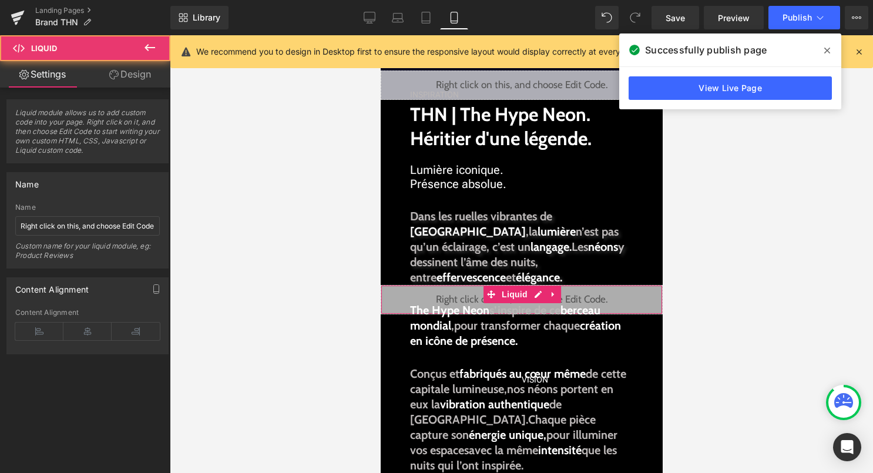
click at [140, 79] on link "Design" at bounding box center [130, 74] width 85 height 26
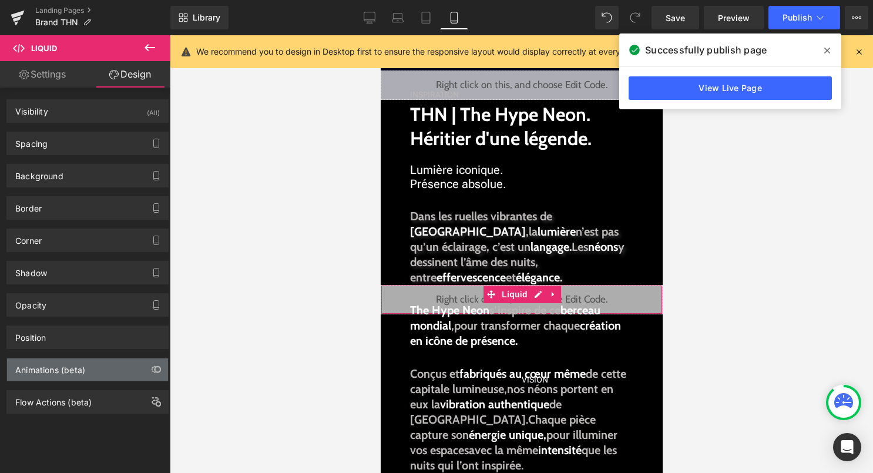
click at [88, 361] on div "Animations (beta)" at bounding box center [87, 370] width 161 height 22
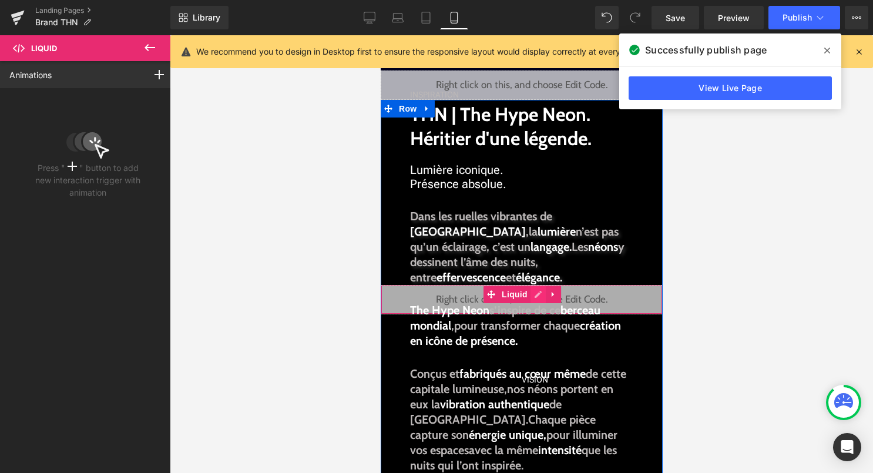
click at [537, 298] on div "Liquid" at bounding box center [521, 299] width 282 height 29
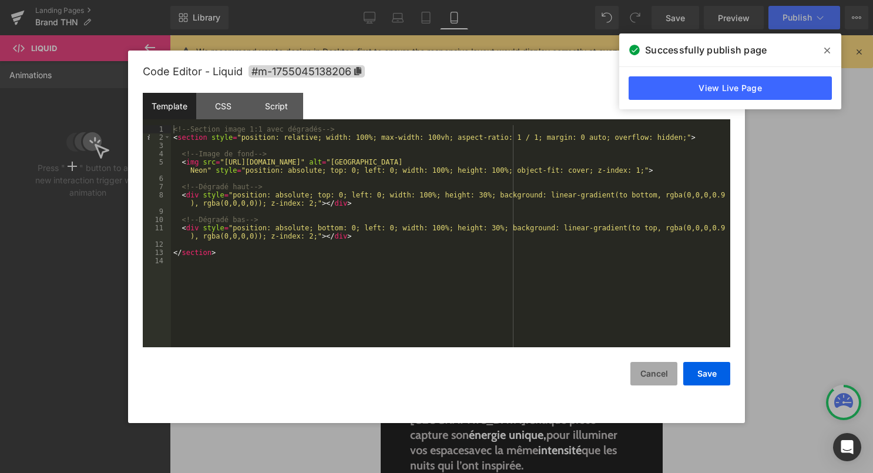
click at [665, 373] on button "Cancel" at bounding box center [654, 374] width 47 height 24
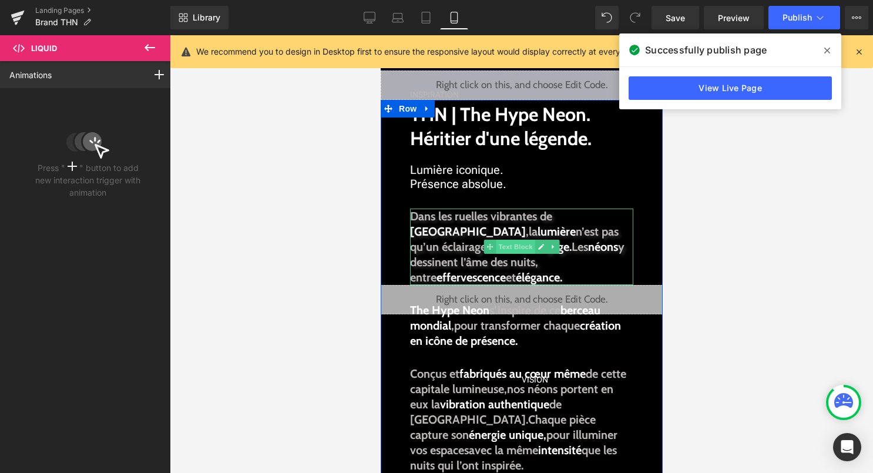
click at [505, 251] on span "Text Block" at bounding box center [514, 247] width 39 height 14
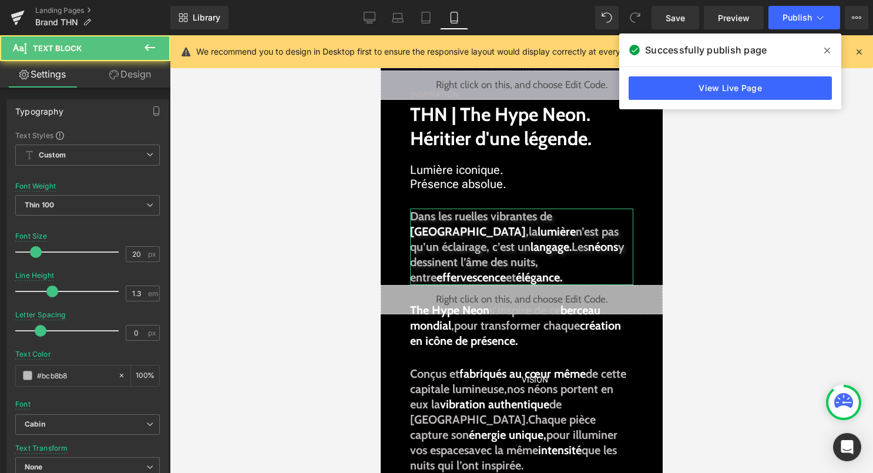
click at [136, 71] on link "Design" at bounding box center [130, 74] width 85 height 26
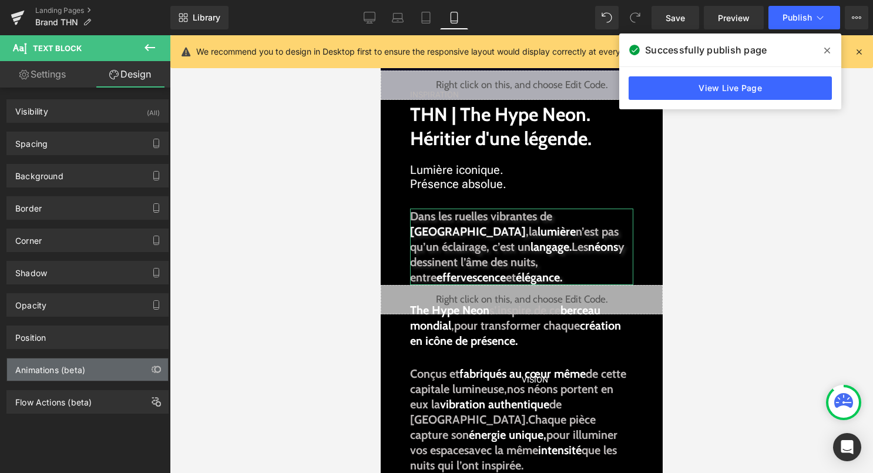
click at [124, 371] on div "Animations (beta)" at bounding box center [87, 370] width 161 height 22
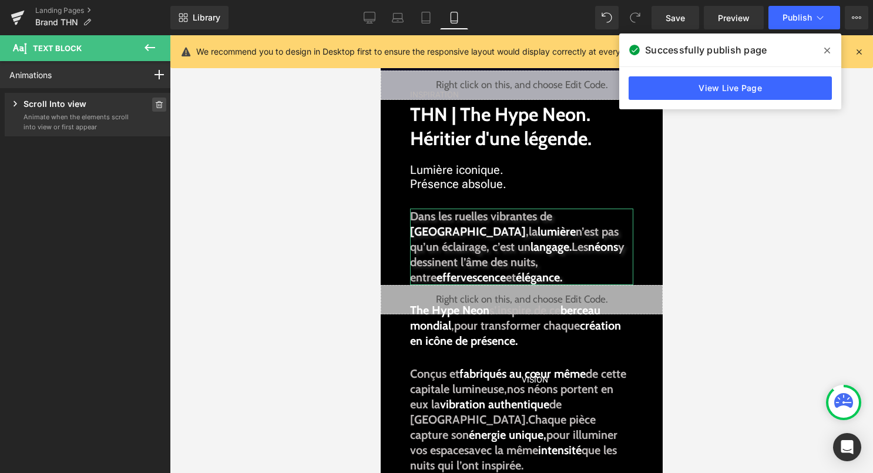
click at [155, 102] on icon at bounding box center [159, 104] width 8 height 7
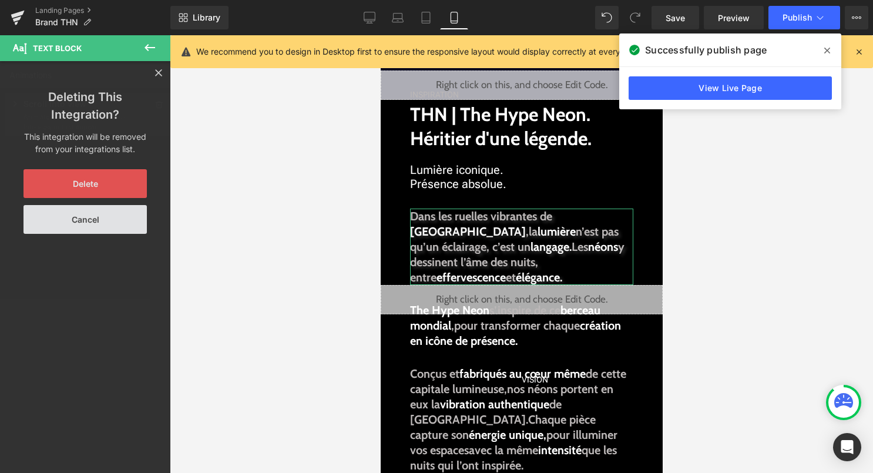
click at [120, 186] on button "Delete" at bounding box center [85, 183] width 123 height 29
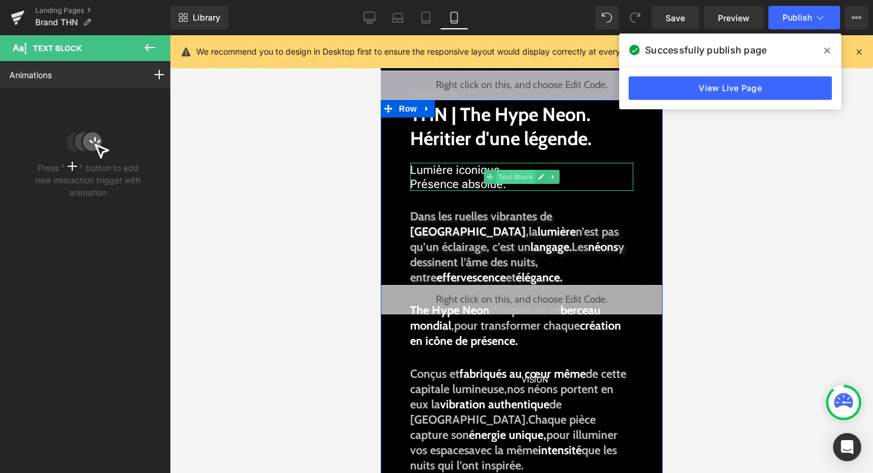
click at [505, 176] on span "Text Block" at bounding box center [514, 177] width 39 height 14
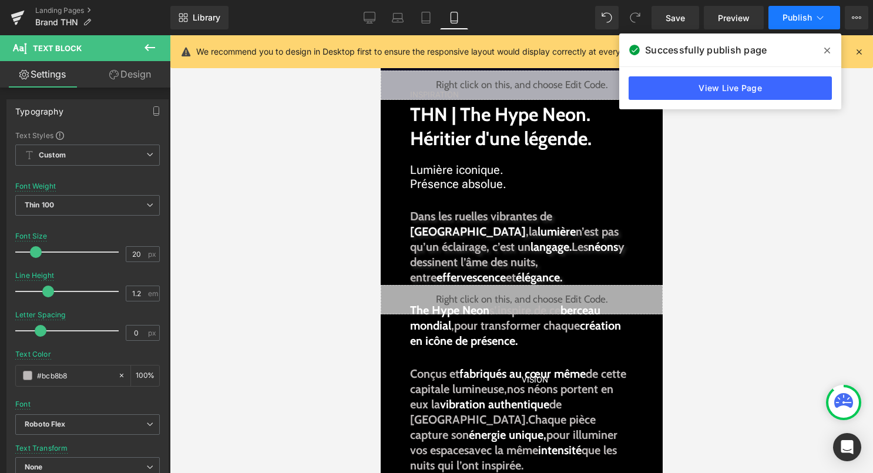
click at [792, 21] on span "Publish" at bounding box center [797, 17] width 29 height 9
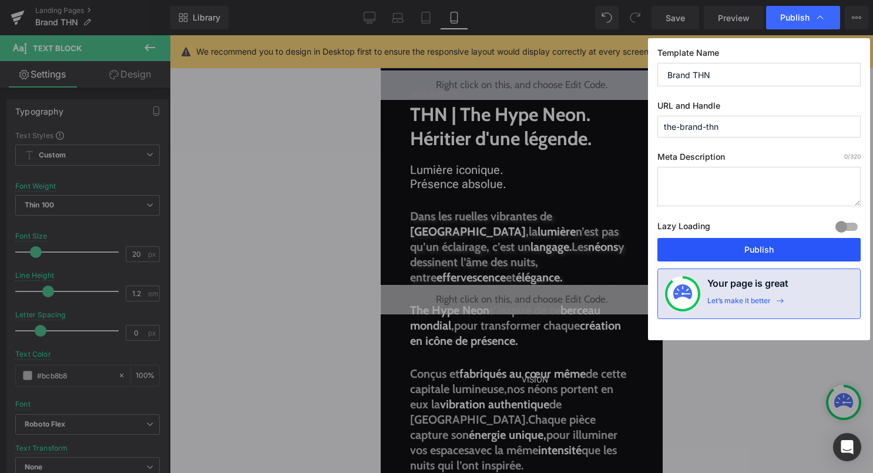
click at [725, 244] on button "Publish" at bounding box center [759, 250] width 203 height 24
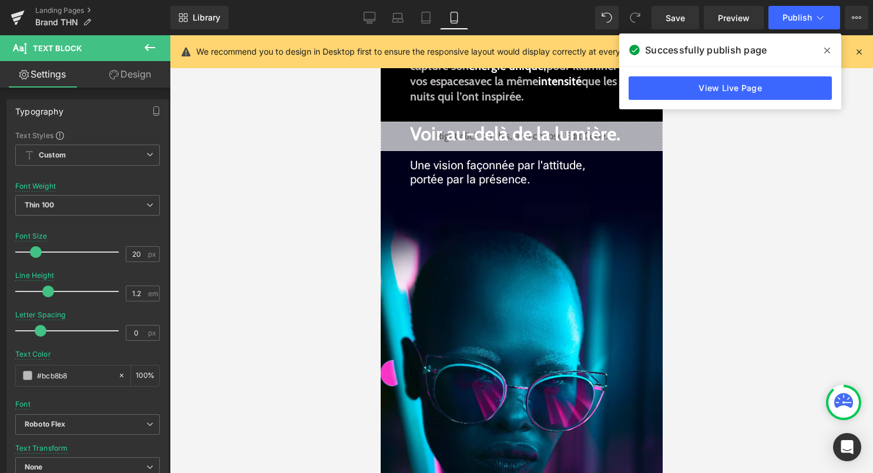
scroll to position [309, 0]
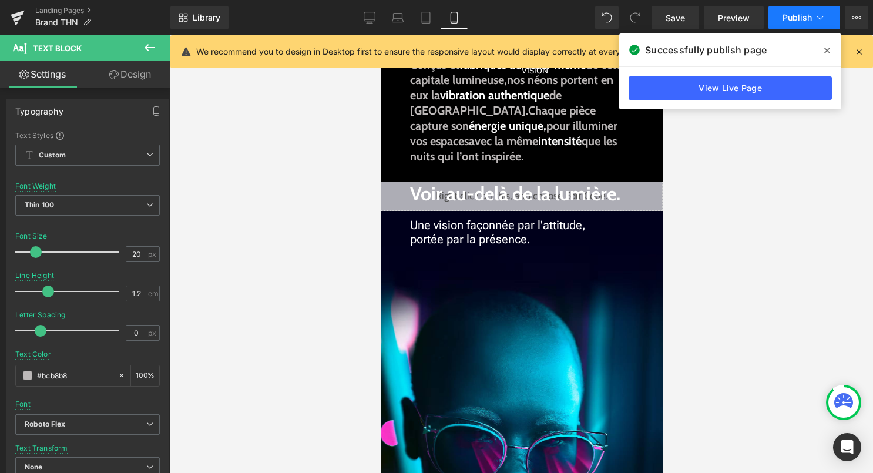
click at [802, 28] on button "Publish" at bounding box center [805, 18] width 72 height 24
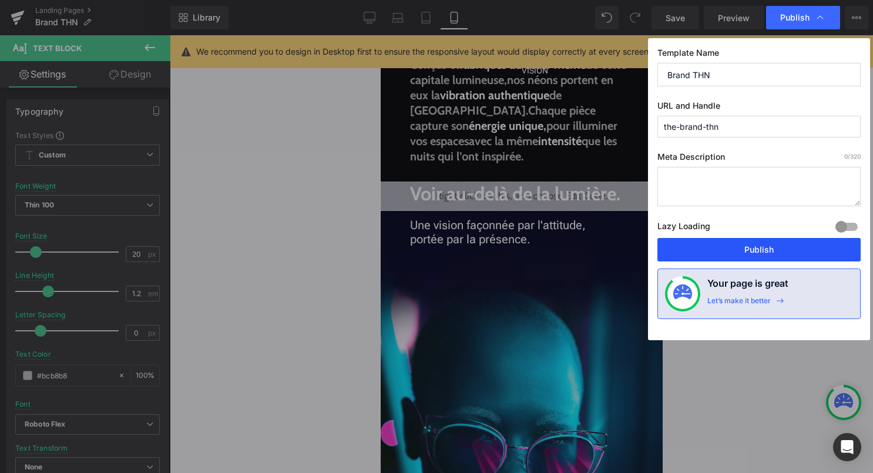
click at [716, 250] on button "Publish" at bounding box center [759, 250] width 203 height 24
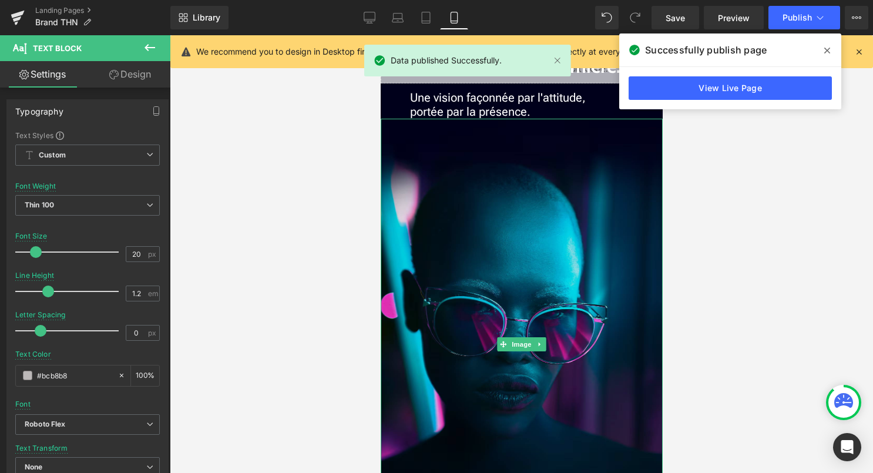
scroll to position [446, 0]
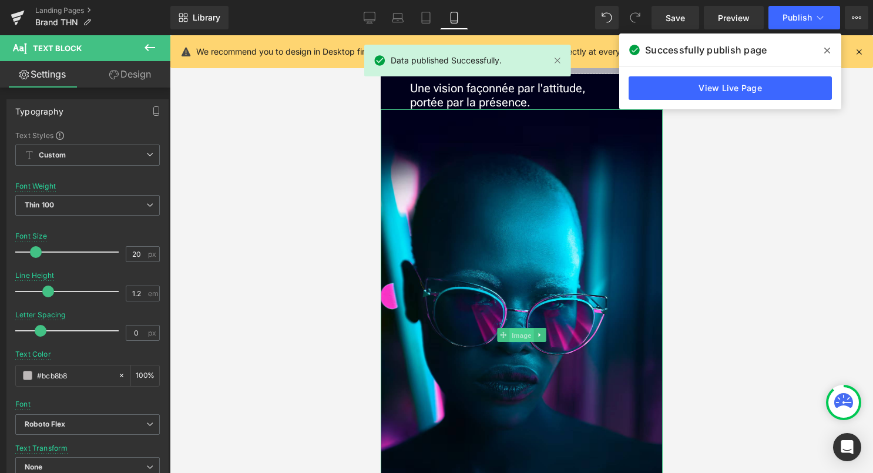
click at [522, 333] on span "Image" at bounding box center [521, 336] width 25 height 14
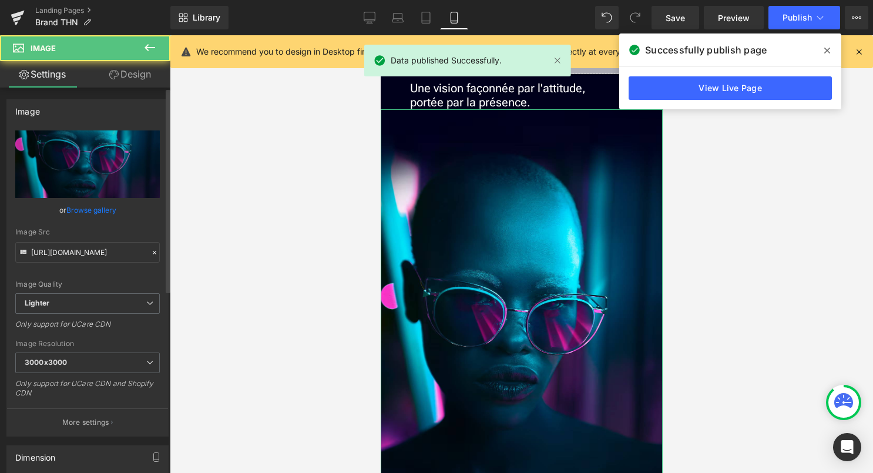
click at [102, 210] on link "Browse gallery" at bounding box center [91, 210] width 50 height 21
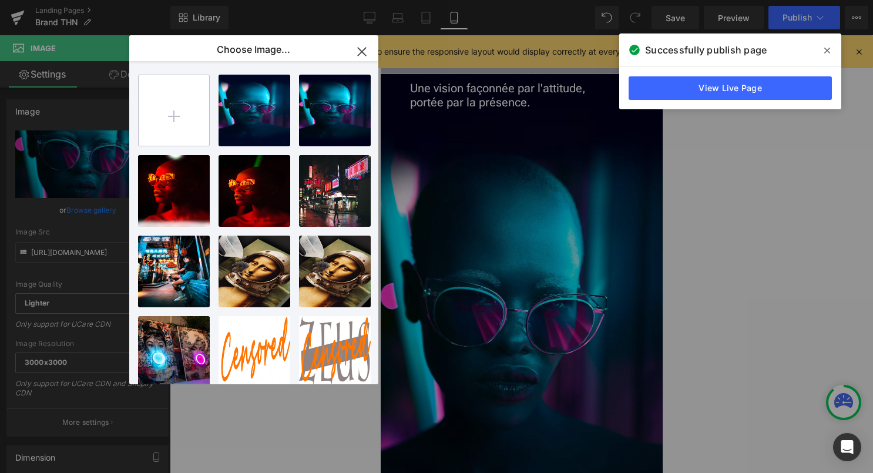
click at [183, 106] on input "file" at bounding box center [174, 110] width 71 height 71
